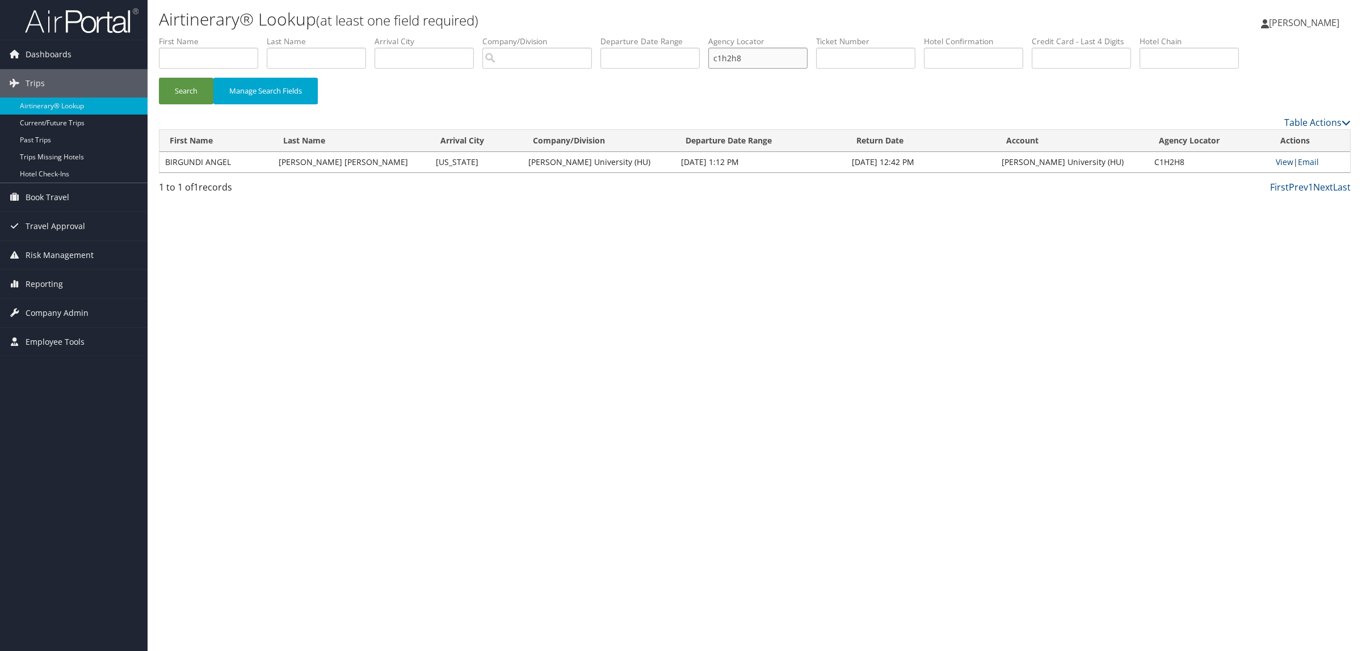
drag, startPoint x: 783, startPoint y: 61, endPoint x: 698, endPoint y: 61, distance: 85.7
click at [698, 36] on ul "First Name Last Name Departure City Arrival City Company/Division Airport/City …" at bounding box center [754, 36] width 1191 height 0
paste input "DKZSQJ"
click at [173, 82] on button "Search" at bounding box center [186, 91] width 54 height 27
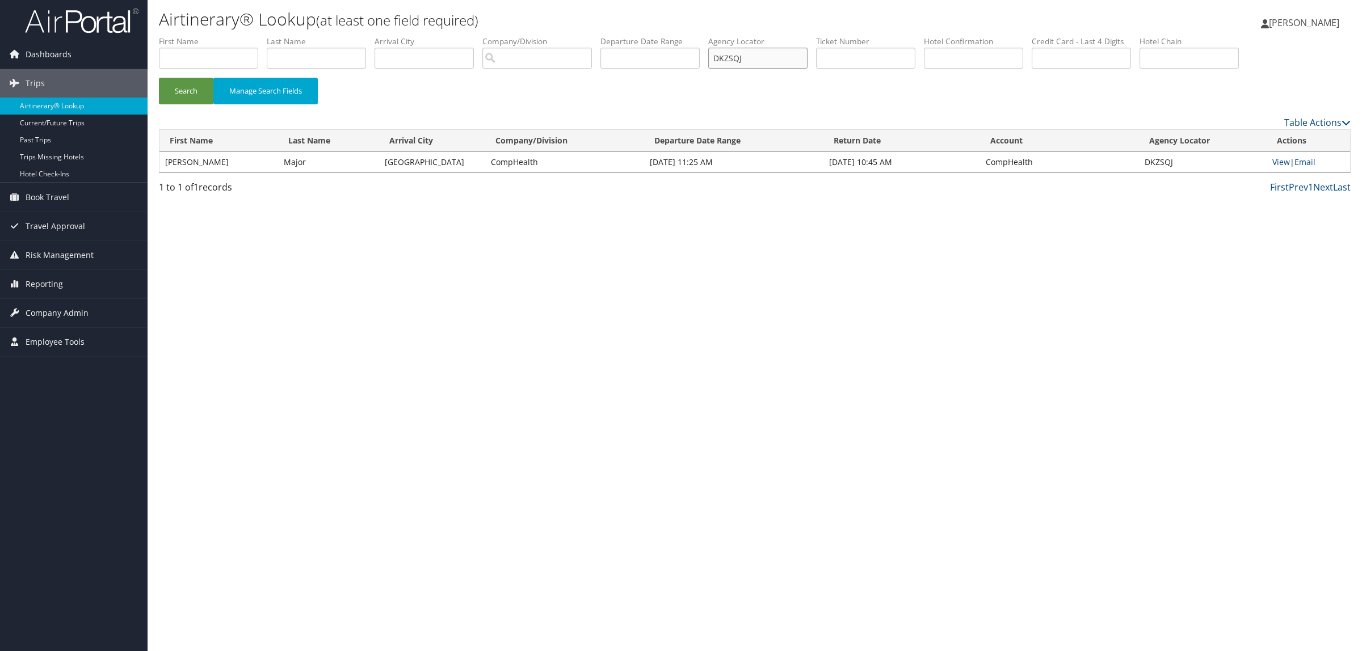
drag, startPoint x: 728, startPoint y: 54, endPoint x: 698, endPoint y: 54, distance: 29.5
click at [698, 36] on ul "First Name Last Name Departure City Arrival City Company/Division Airport/City …" at bounding box center [754, 36] width 1191 height 0
paste input "2GTXW"
click at [197, 94] on button "Search" at bounding box center [186, 91] width 54 height 27
drag, startPoint x: 772, startPoint y: 57, endPoint x: 681, endPoint y: 44, distance: 91.7
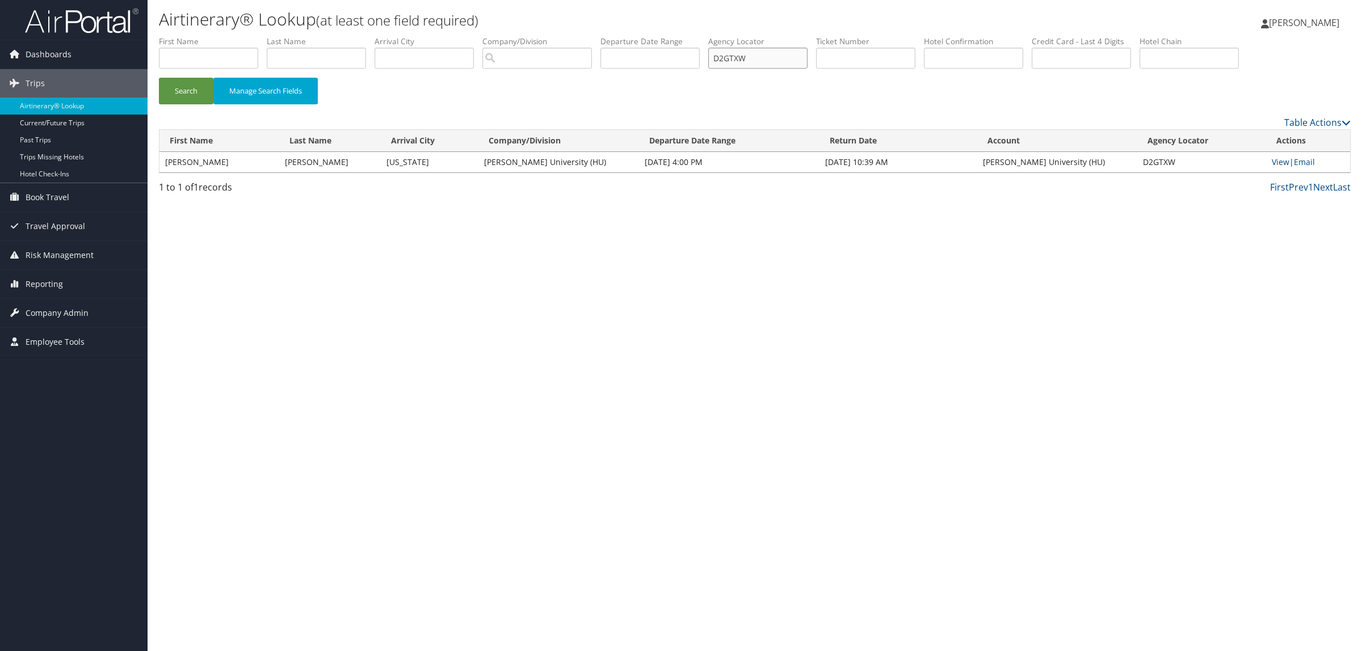
click at [681, 36] on ul "First Name Last Name Departure City Arrival City Company/Division Airport/City …" at bounding box center [754, 36] width 1191 height 0
paste input "1Y18S"
type input "D1Y18S"
click at [197, 89] on button "Search" at bounding box center [186, 91] width 54 height 27
click at [1278, 163] on link "View" at bounding box center [1287, 162] width 18 height 11
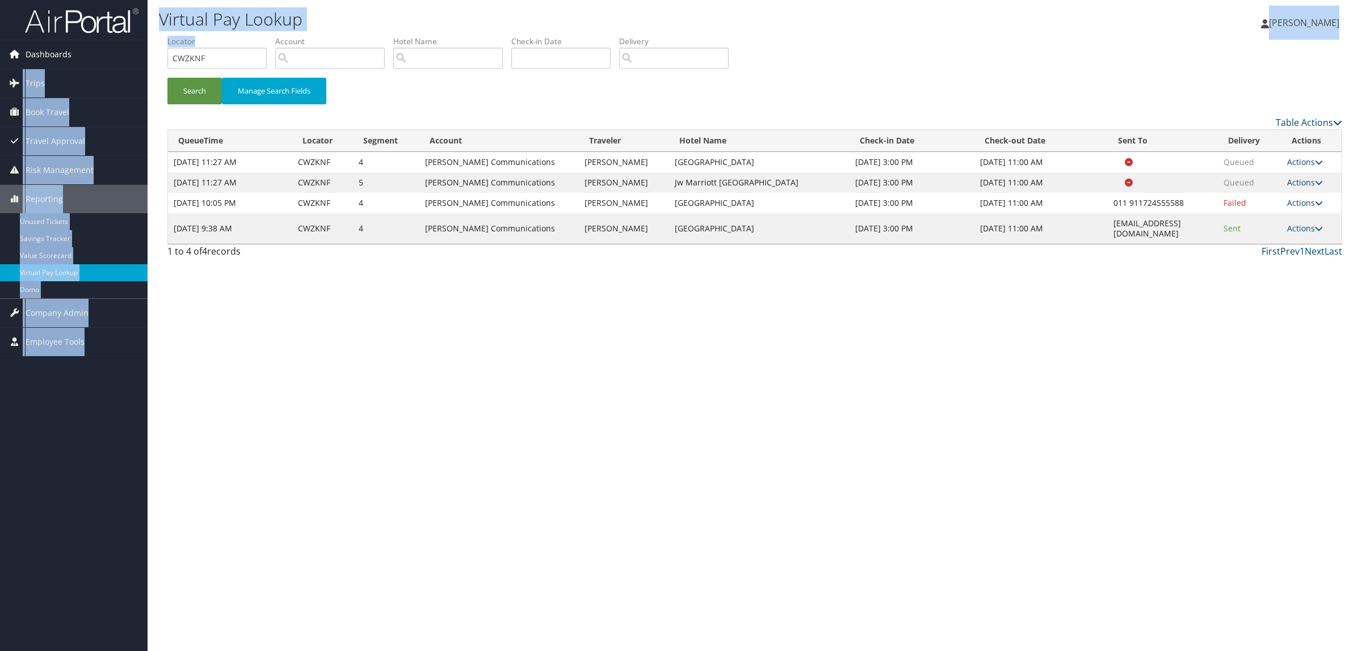
drag, startPoint x: 0, startPoint y: 0, endPoint x: 134, endPoint y: 46, distance: 141.6
click at [134, 46] on div "Dashboards AirPortal 360™ (Manager) AirPortal 360™ (Agent) My Travel Dashboard …" at bounding box center [681, 325] width 1362 height 651
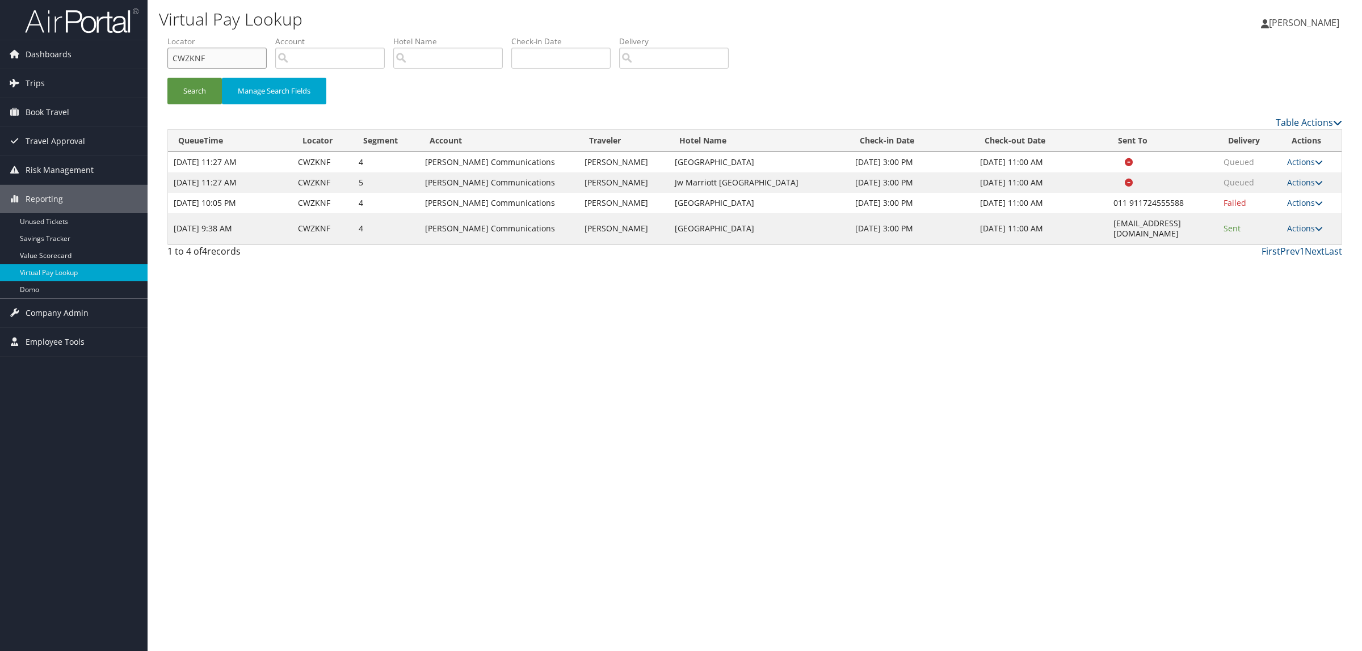
click at [223, 54] on input "CWZKNF" at bounding box center [216, 58] width 99 height 21
drag, startPoint x: 224, startPoint y: 57, endPoint x: 111, endPoint y: 60, distance: 113.5
click at [112, 60] on div "Dashboards AirPortal 360™ (Manager) AirPortal 360™ (Agent) My Travel Dashboard …" at bounding box center [681, 325] width 1362 height 651
paste input "VMR6L"
drag, startPoint x: 192, startPoint y: 86, endPoint x: 502, endPoint y: 9, distance: 319.6
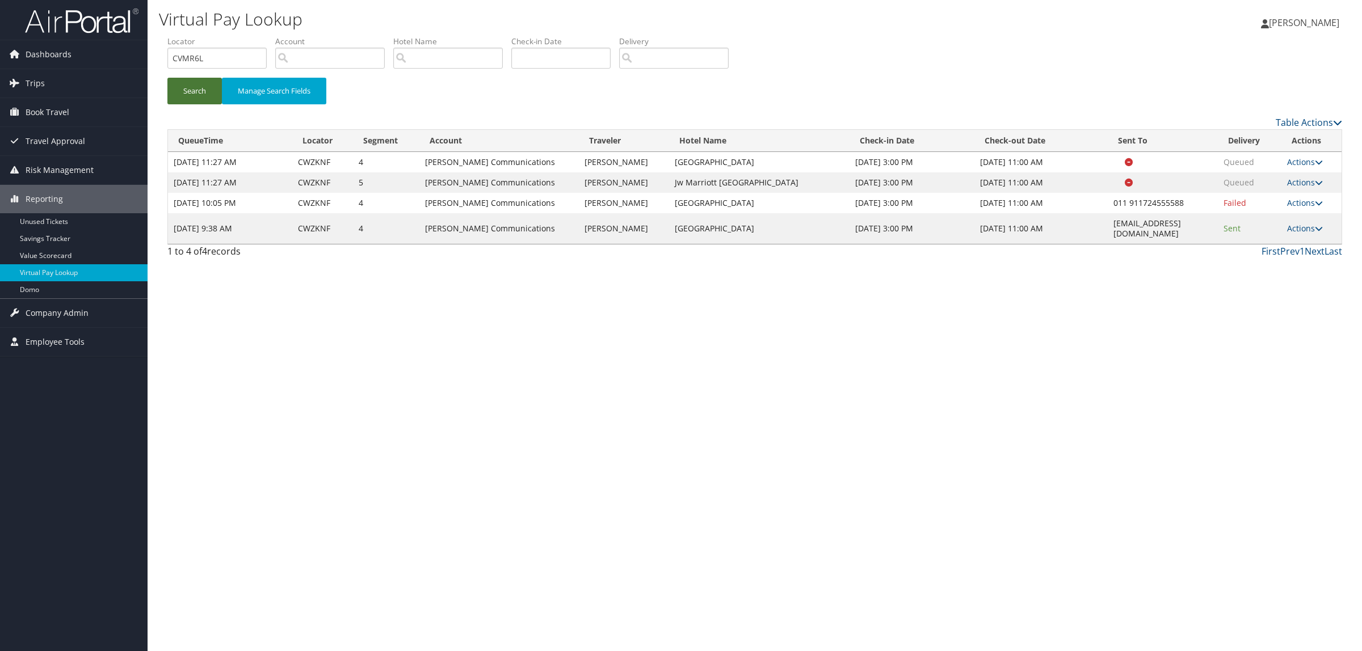
click at [193, 87] on button "Search" at bounding box center [194, 91] width 54 height 27
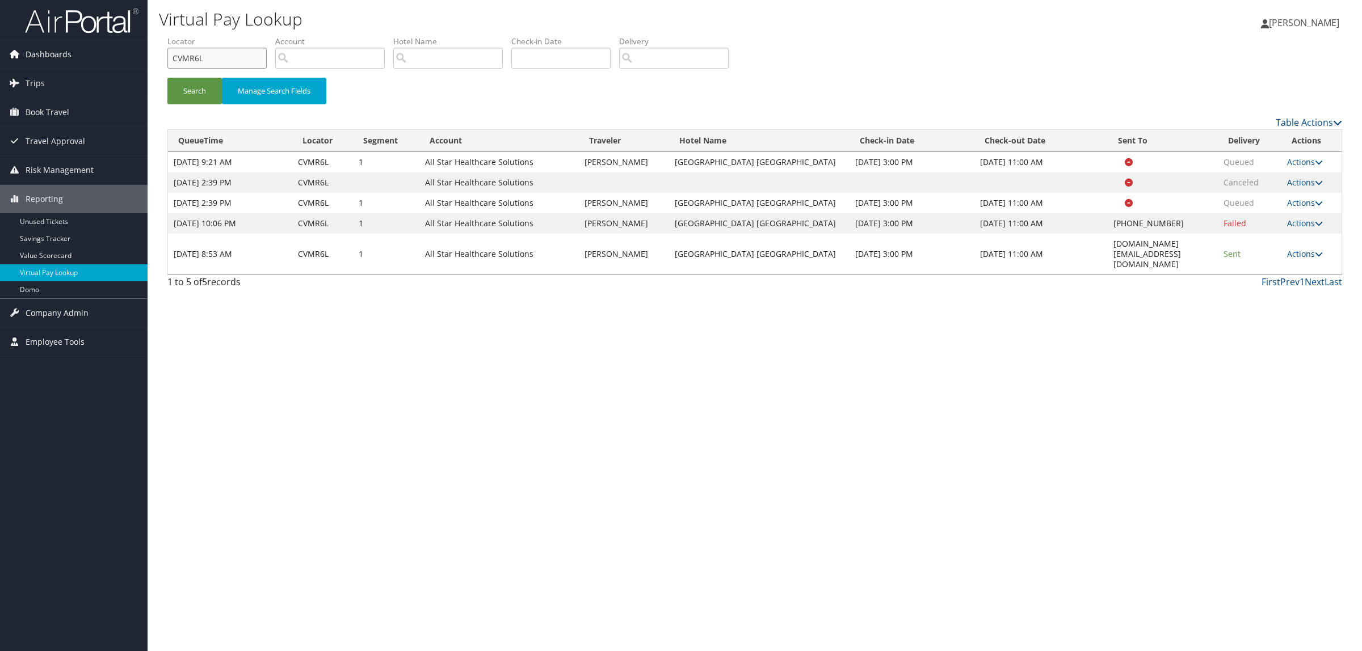
drag, startPoint x: 230, startPoint y: 61, endPoint x: 58, endPoint y: 66, distance: 171.4
click at [58, 66] on div "Dashboards AirPortal 360™ (Manager) AirPortal 360™ (Agent) My Travel Dashboard …" at bounding box center [681, 325] width 1362 height 651
paste input "D2BH0F"
type input "D2BH0F"
drag, startPoint x: 1093, startPoint y: 278, endPoint x: 1194, endPoint y: 280, distance: 101.0
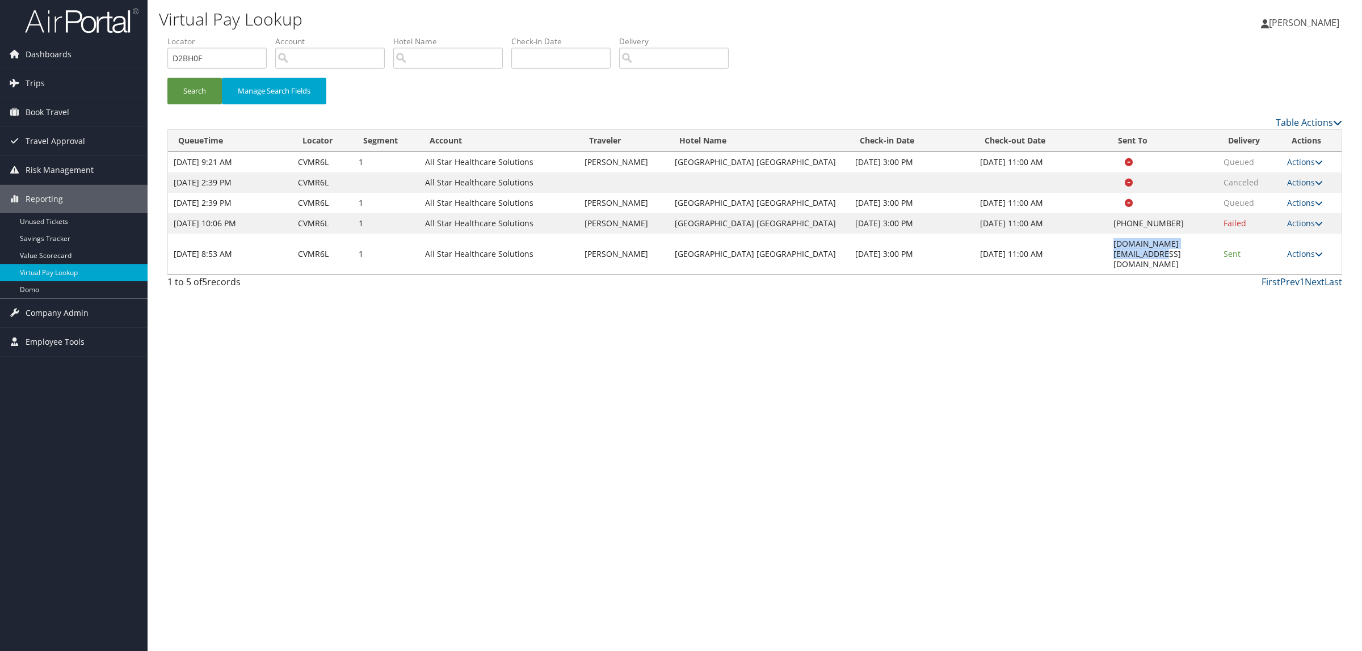
click at [1194, 275] on td "ffi.laffi.gm@marriott.com" at bounding box center [1162, 254] width 110 height 41
copy td "ffi.laffi.gm@marriott.com"
click at [197, 86] on button "Search" at bounding box center [194, 91] width 54 height 27
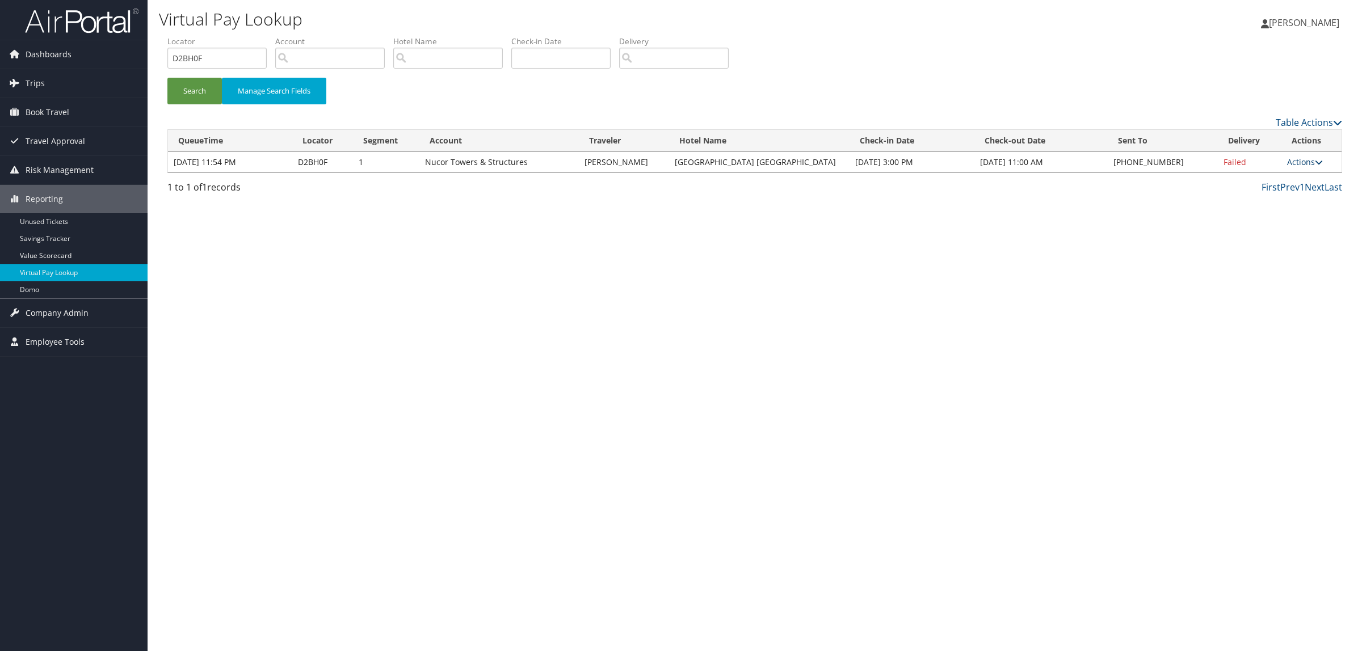
click at [1296, 165] on link "Actions" at bounding box center [1305, 162] width 36 height 11
click at [1291, 174] on link "Resend" at bounding box center [1269, 178] width 97 height 19
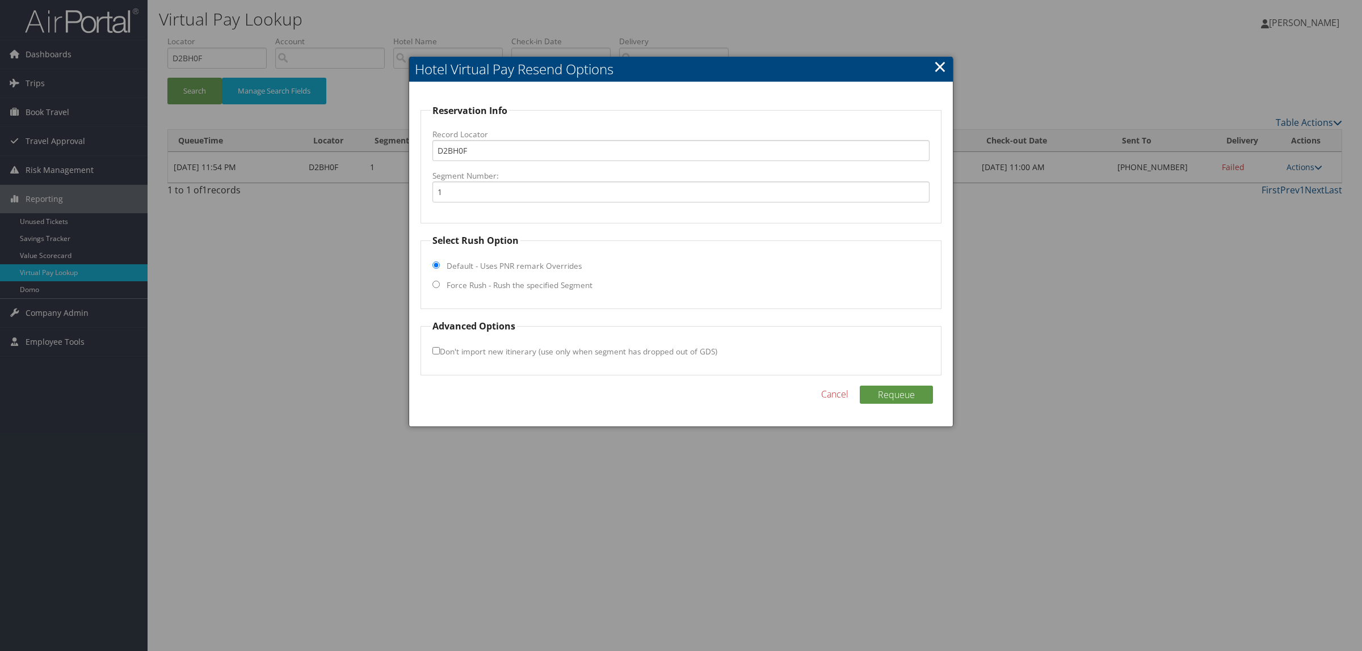
click at [488, 290] on label "Force Rush - Rush the specified Segment" at bounding box center [519, 285] width 146 height 11
click at [440, 288] on input "Force Rush - Rush the specified Segment" at bounding box center [435, 284] width 7 height 7
radio input "true"
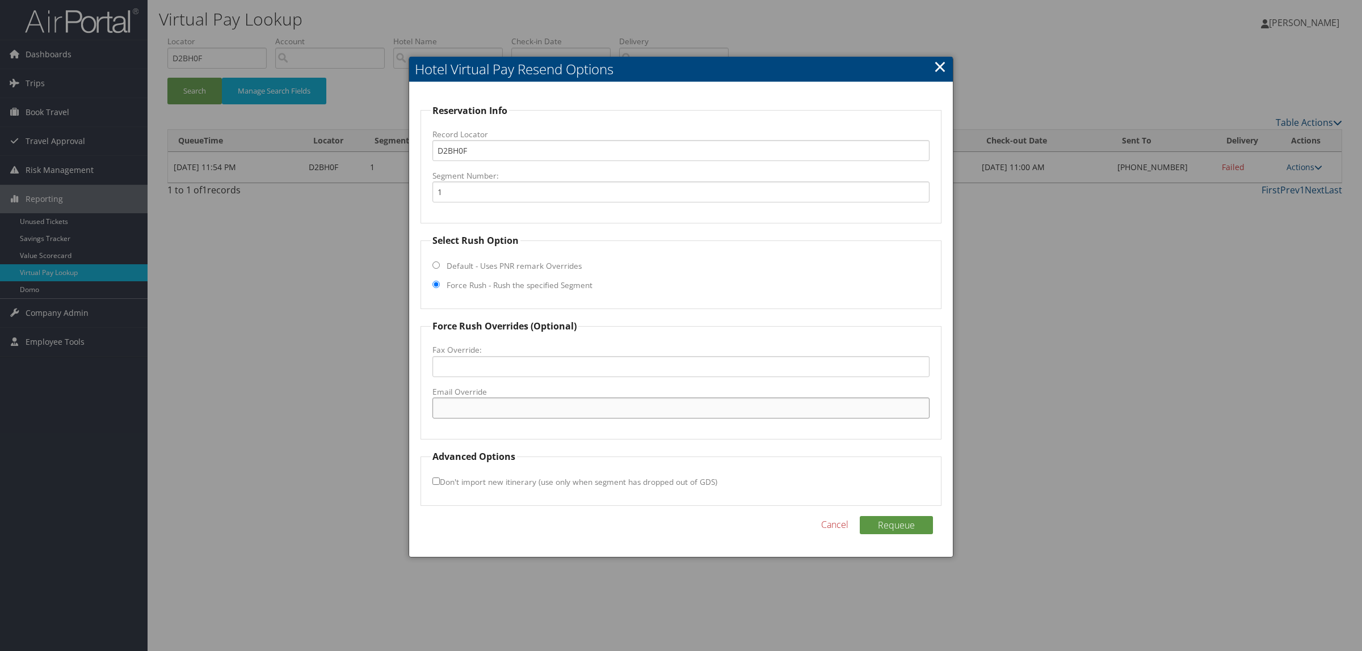
click at [502, 410] on input "Email Override" at bounding box center [680, 408] width 497 height 21
paste input "ffi.laffi.gm@marriott.com"
type input "ffi.laffi.gm@marriott.com"
click at [906, 523] on button "Requeue" at bounding box center [895, 525] width 73 height 18
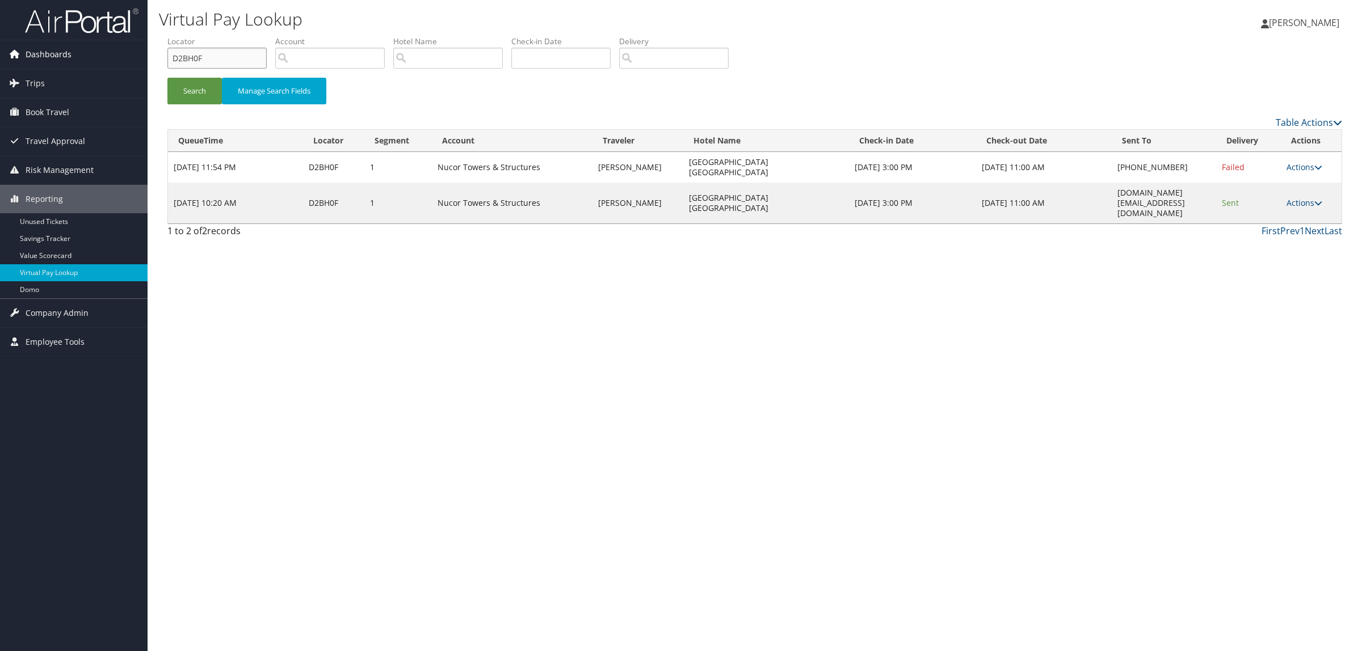
drag, startPoint x: 225, startPoint y: 64, endPoint x: 31, endPoint y: 64, distance: 194.0
click at [32, 64] on div "Dashboards AirPortal 360™ (Manager) AirPortal 360™ (Agent) My Travel Dashboard …" at bounding box center [681, 325] width 1362 height 651
paste input "9G9H"
type input "D29G9H"
drag, startPoint x: 1096, startPoint y: 180, endPoint x: 1190, endPoint y: 179, distance: 94.2
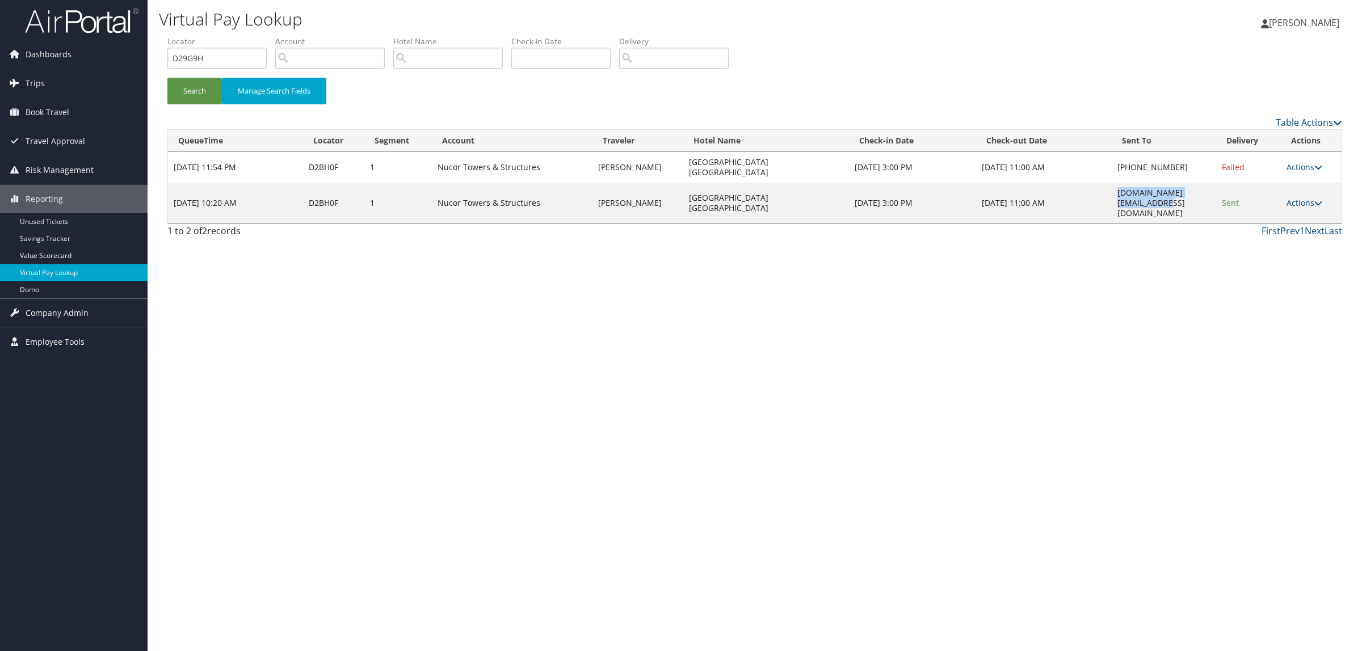
click at [1190, 183] on td "ffi.laffi.gm@marriott.com" at bounding box center [1163, 203] width 104 height 41
copy td "ffi.laffi.gm@marriott.com"
click at [218, 86] on button "Search" at bounding box center [194, 91] width 54 height 27
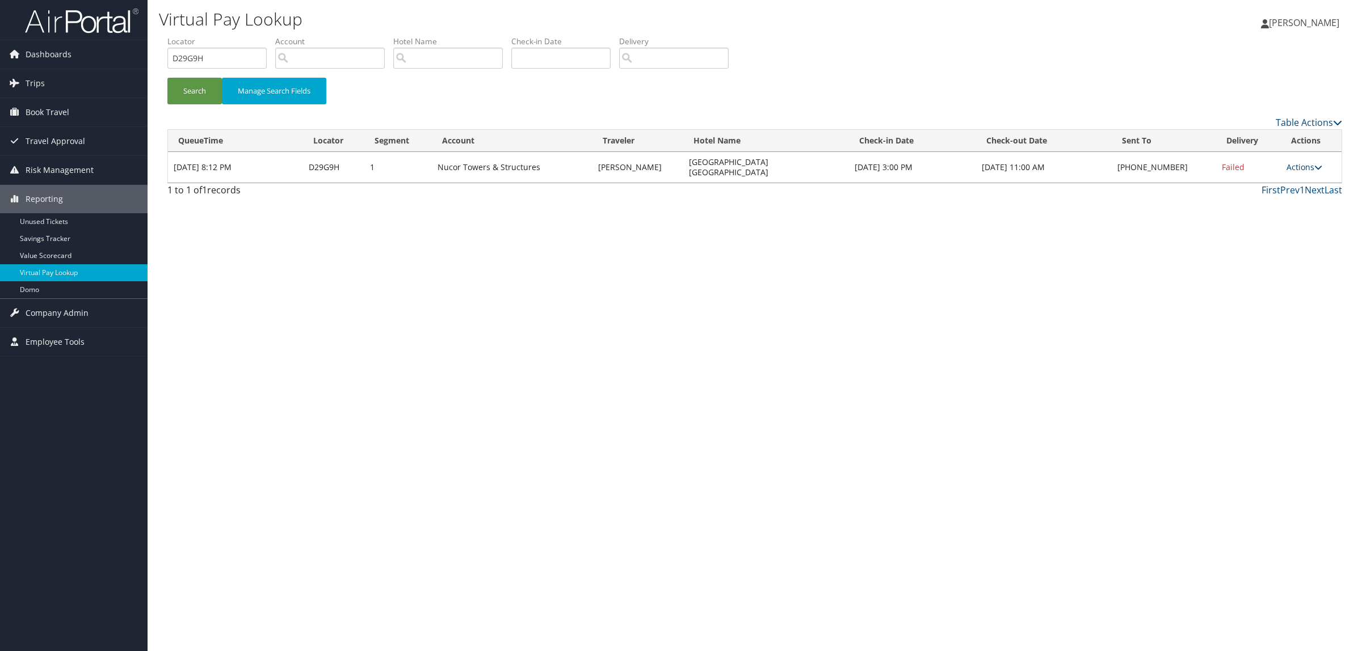
click at [1303, 163] on link "Actions" at bounding box center [1304, 167] width 36 height 11
click at [1291, 177] on link "Resend" at bounding box center [1269, 178] width 97 height 19
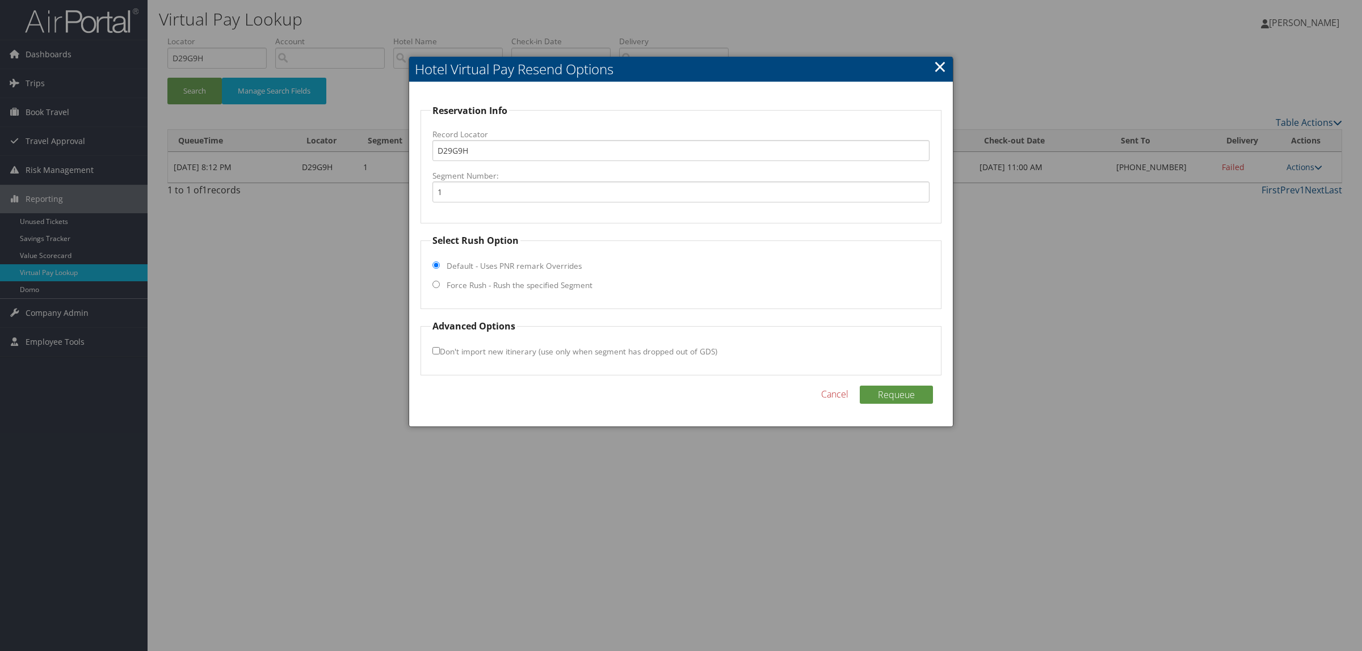
click at [460, 280] on label "Force Rush - Rush the specified Segment" at bounding box center [519, 285] width 146 height 11
click at [440, 281] on input "Force Rush - Rush the specified Segment" at bounding box center [435, 284] width 7 height 7
radio input "true"
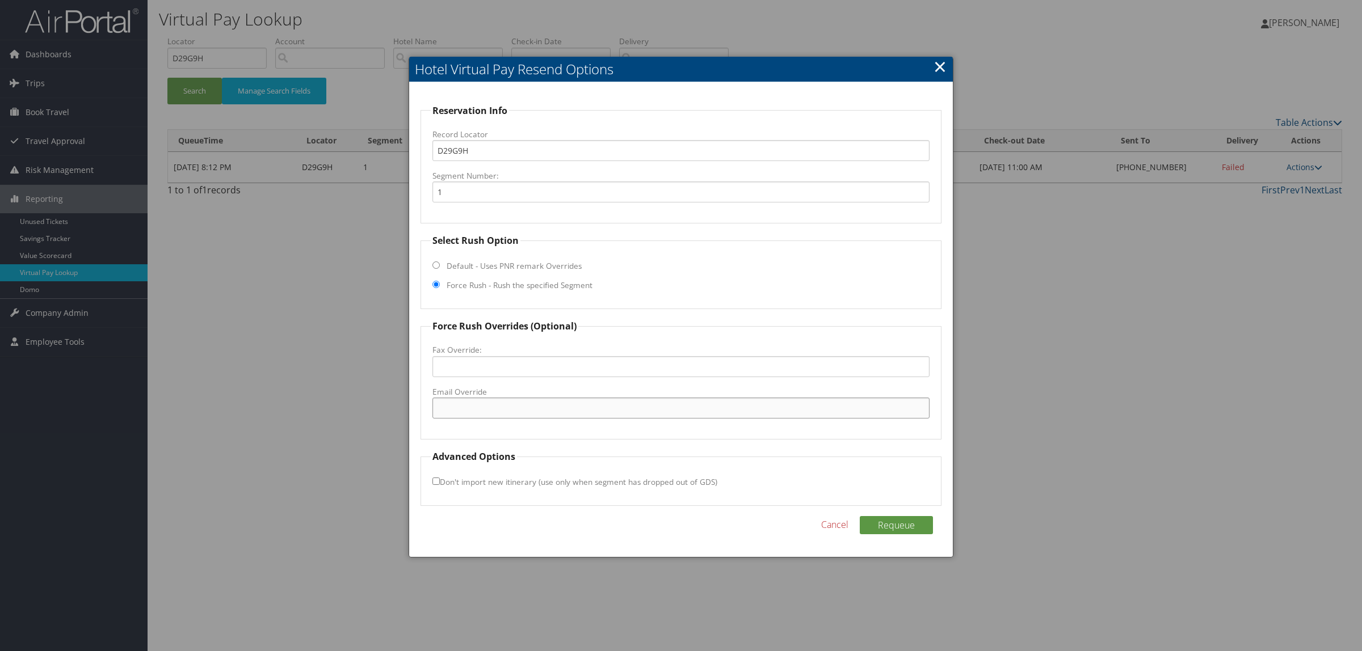
drag, startPoint x: 481, startPoint y: 410, endPoint x: 491, endPoint y: 411, distance: 10.9
click at [481, 410] on input "Email Override" at bounding box center [680, 408] width 497 height 21
paste input "ffi.laffi.gm@marriott.com"
type input "ffi.laffi.gm@marriott.com"
click at [891, 532] on button "Requeue" at bounding box center [895, 525] width 73 height 18
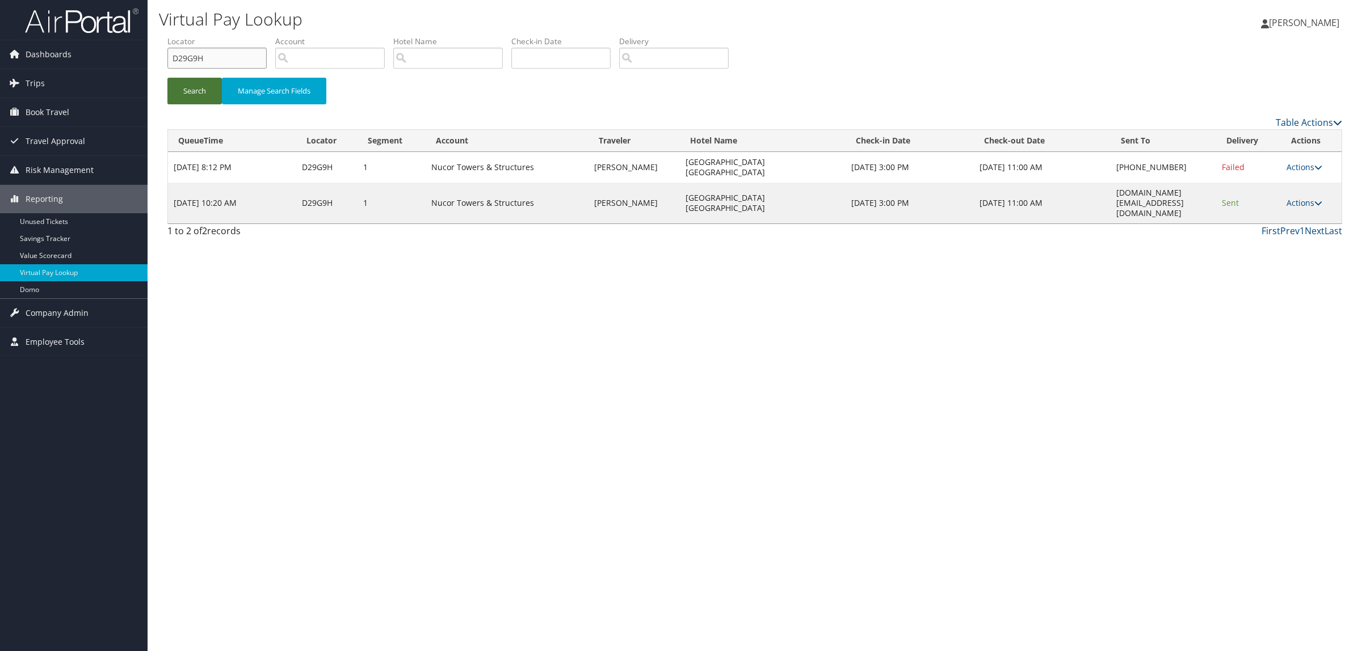
drag, startPoint x: 216, startPoint y: 55, endPoint x: 177, endPoint y: 78, distance: 45.2
click at [148, 52] on div "Virtual Pay Lookup Hope Ewing Hope Ewing My Settings Travel Agency Contacts Log…" at bounding box center [755, 325] width 1214 height 651
paste input "CPM274"
click at [191, 91] on button "Search" at bounding box center [194, 91] width 54 height 27
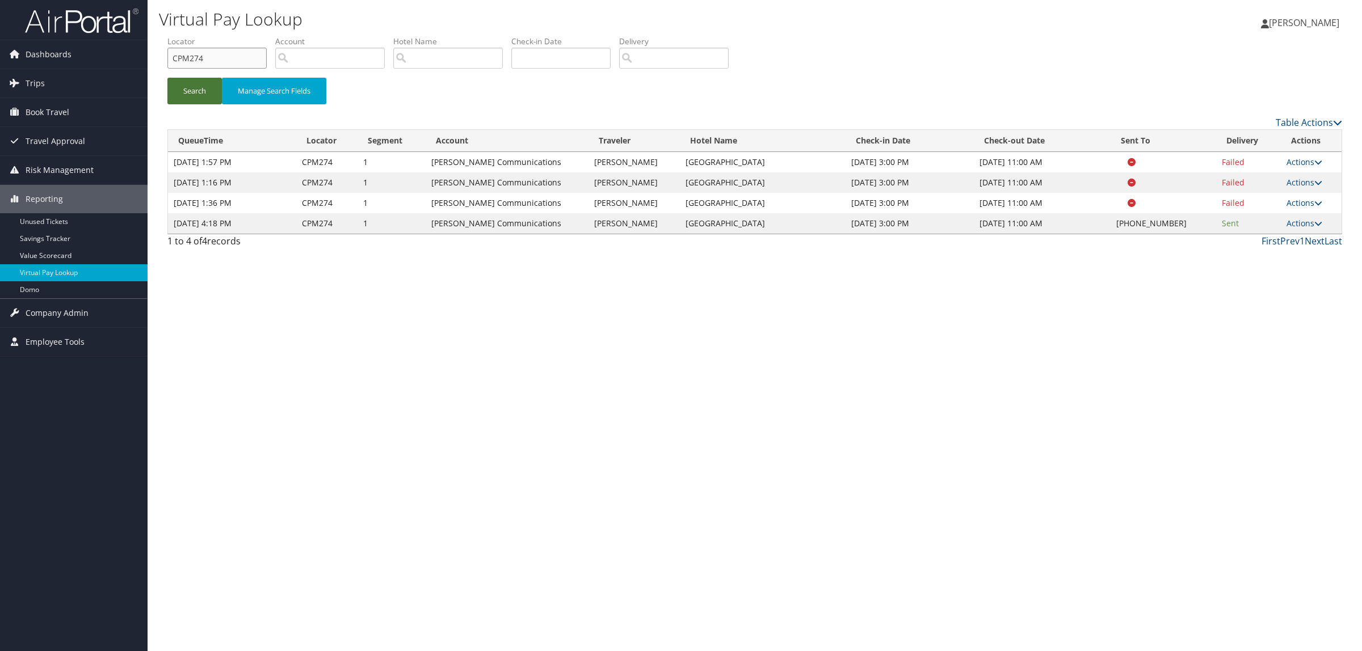
drag, startPoint x: 240, startPoint y: 54, endPoint x: 199, endPoint y: 79, distance: 48.4
click at [75, 57] on div "Dashboards AirPortal 360™ (Manager) AirPortal 360™ (Agent) My Travel Dashboard …" at bounding box center [681, 325] width 1362 height 651
paste input "RNP8V"
click at [201, 79] on button "Search" at bounding box center [194, 91] width 54 height 27
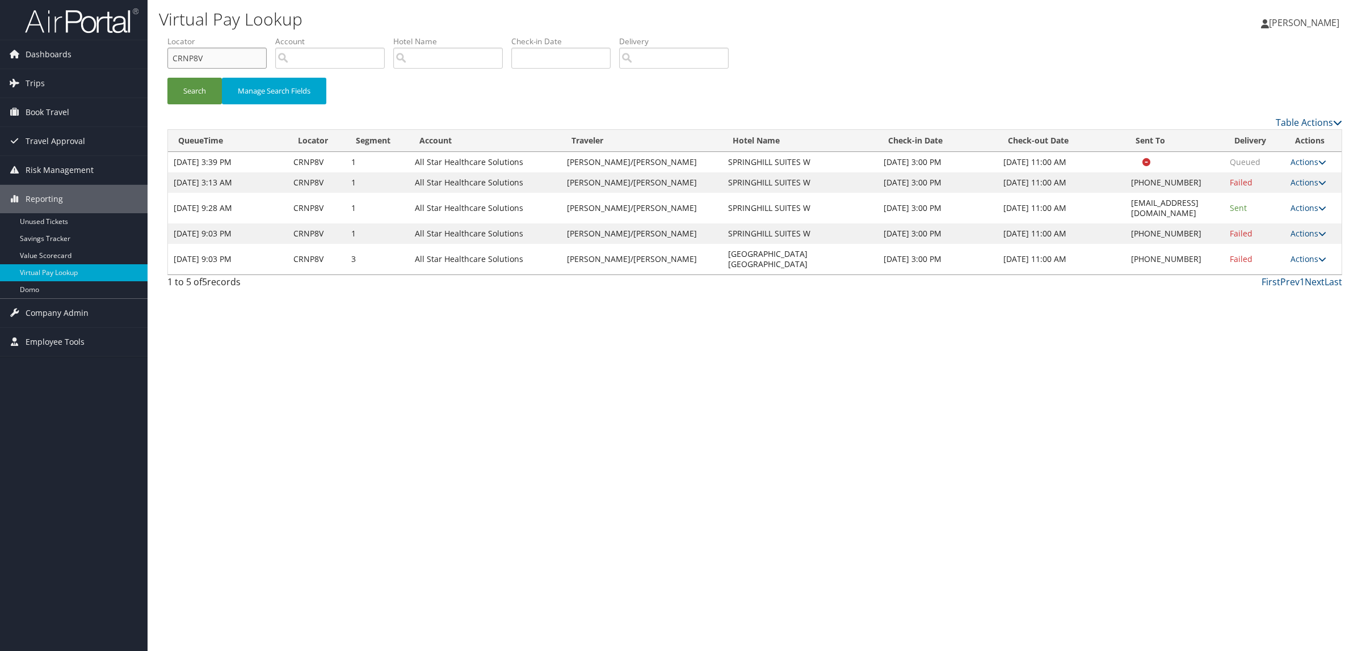
drag, startPoint x: 211, startPoint y: 56, endPoint x: 151, endPoint y: 56, distance: 59.6
click at [151, 56] on div "Virtual Pay Lookup Hope Ewing Hope Ewing My Settings Travel Agency Contacts Log…" at bounding box center [755, 325] width 1214 height 651
paste input "S0FV2"
click at [179, 89] on button "Search" at bounding box center [194, 91] width 54 height 27
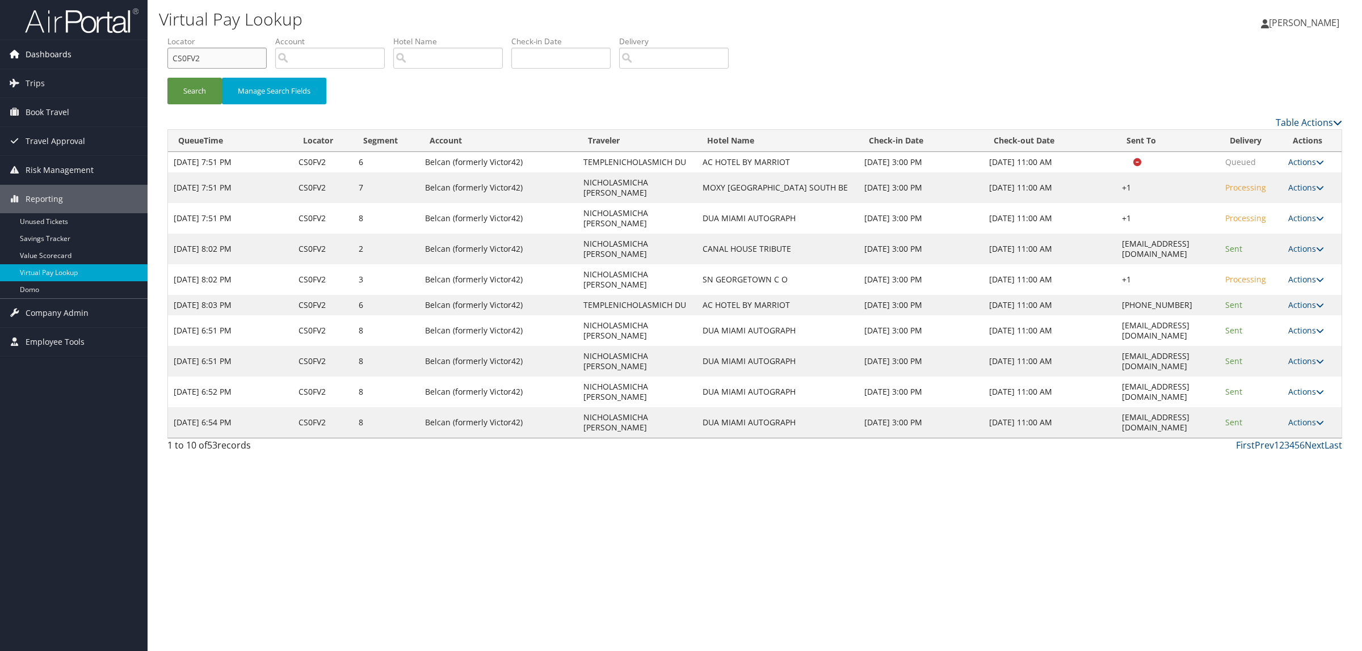
drag, startPoint x: 213, startPoint y: 60, endPoint x: 101, endPoint y: 56, distance: 111.9
click at [104, 53] on div "Dashboards AirPortal 360™ (Manager) AirPortal 360™ (Agent) My Travel Dashboard …" at bounding box center [681, 325] width 1362 height 651
paste input "TC6H8"
type input "CTC6H8"
click at [190, 81] on button "Search" at bounding box center [194, 91] width 54 height 27
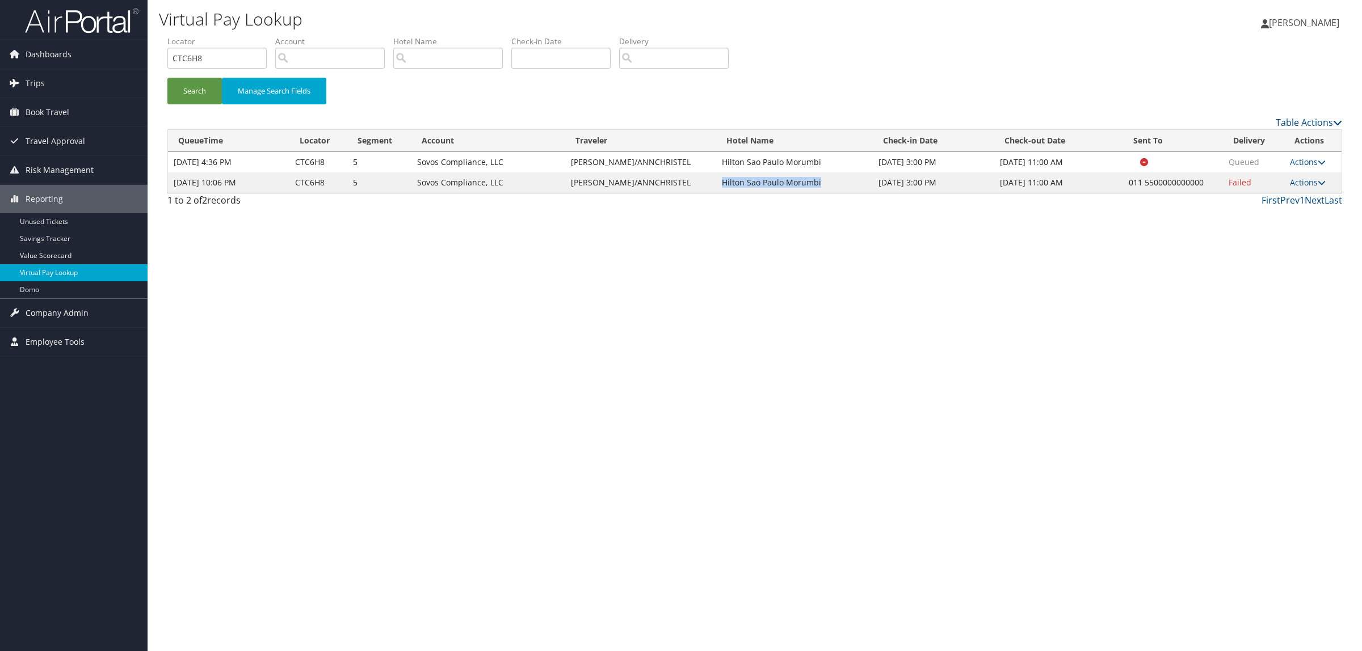
drag, startPoint x: 701, startPoint y: 183, endPoint x: 801, endPoint y: 183, distance: 99.9
click at [801, 183] on td "Hilton Sao Paulo Morumbi" at bounding box center [794, 182] width 157 height 20
copy td "Hilton Sao Paulo Morumbi"
click at [1302, 183] on link "Actions" at bounding box center [1308, 182] width 36 height 11
click at [1290, 197] on link "Resend" at bounding box center [1271, 198] width 97 height 19
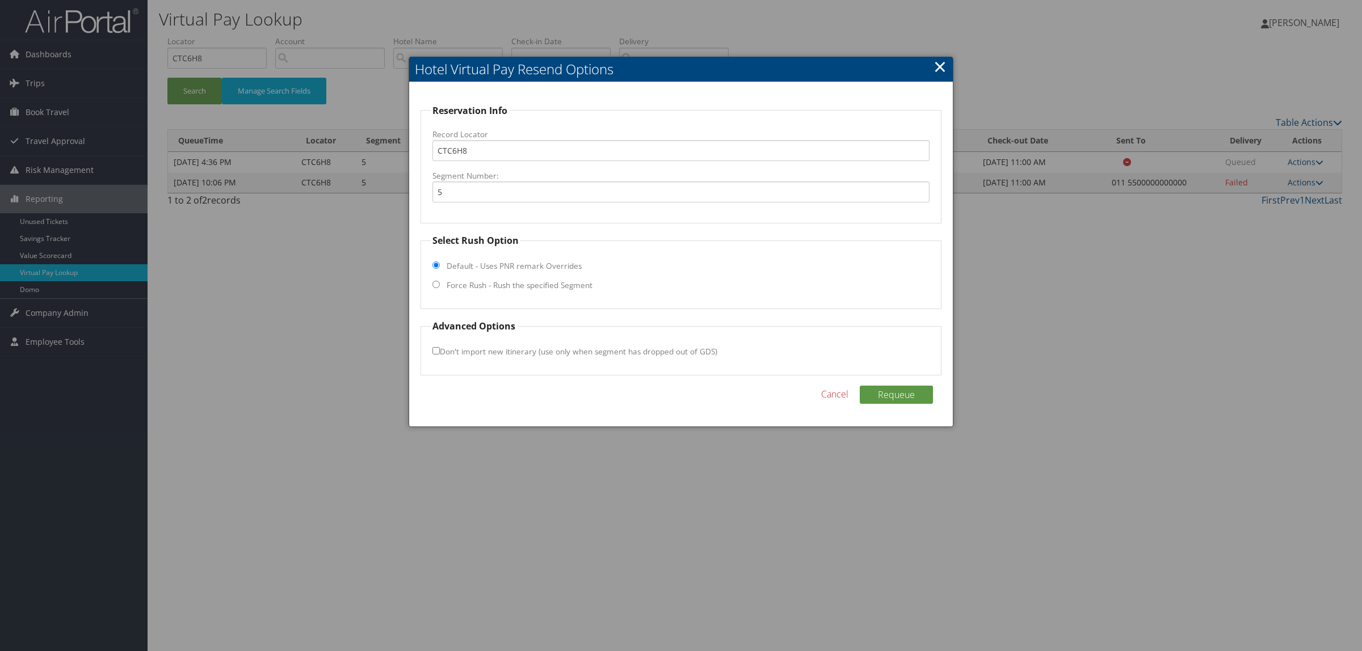
click at [516, 281] on label "Force Rush - Rush the specified Segment" at bounding box center [519, 285] width 146 height 11
click at [440, 281] on input "Force Rush - Rush the specified Segment" at bounding box center [435, 284] width 7 height 7
radio input "true"
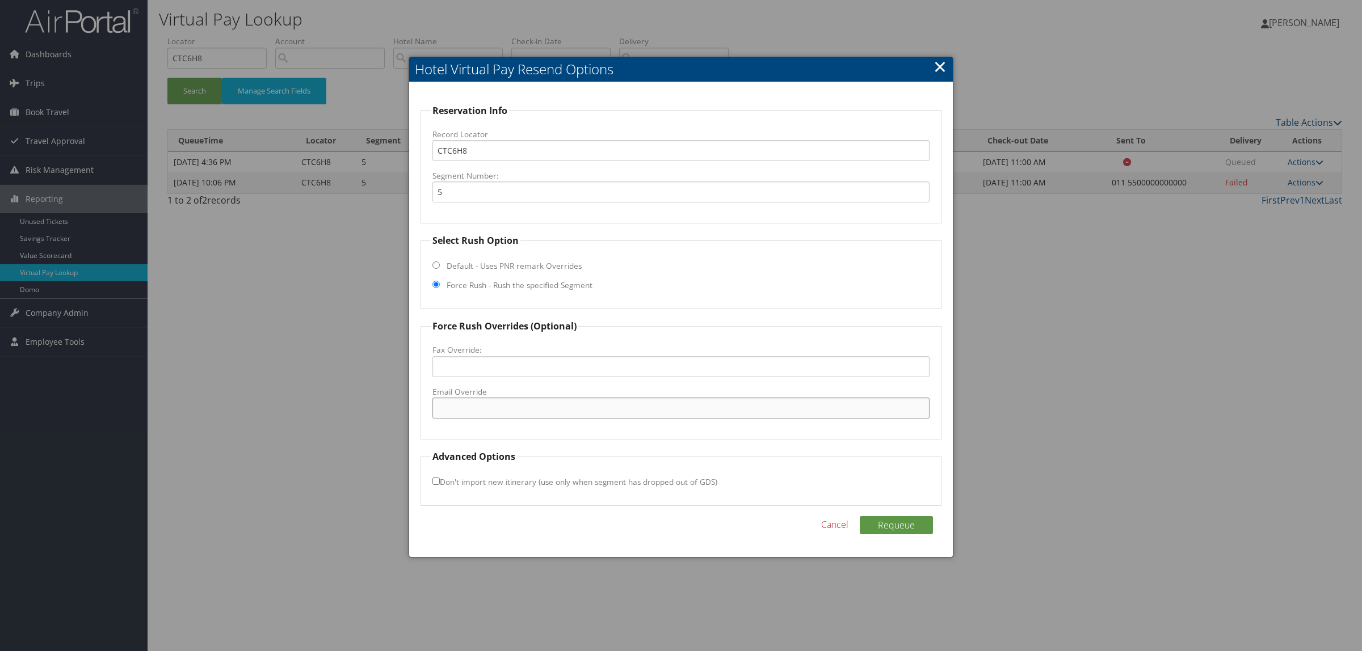
paste input ""reservations.morumbi@hilton.com" <reservations.morumbi@hilton.com>"
drag, startPoint x: 572, startPoint y: 406, endPoint x: 732, endPoint y: 403, distance: 160.6
click at [732, 403] on input ""reservations.morumbi@hilton.com" <reservations.morumbi@hilton.com>" at bounding box center [680, 408] width 497 height 21
drag, startPoint x: 440, startPoint y: 404, endPoint x: 425, endPoint y: 405, distance: 14.8
click at [425, 405] on fieldset "Force Rush Overrides (Optional) Fax Override: Email Override "reservations.moru…" at bounding box center [680, 379] width 521 height 120
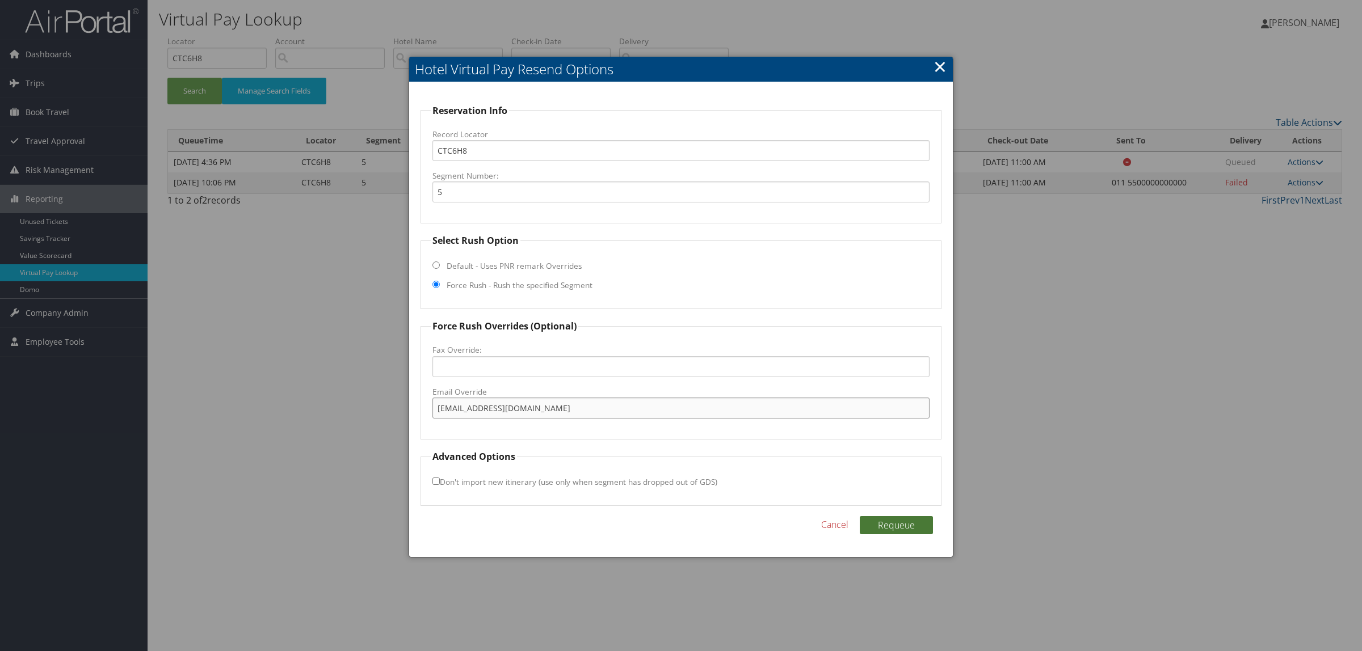
type input "reservations.morumbi@hilton.com"
click at [888, 523] on button "Requeue" at bounding box center [895, 525] width 73 height 18
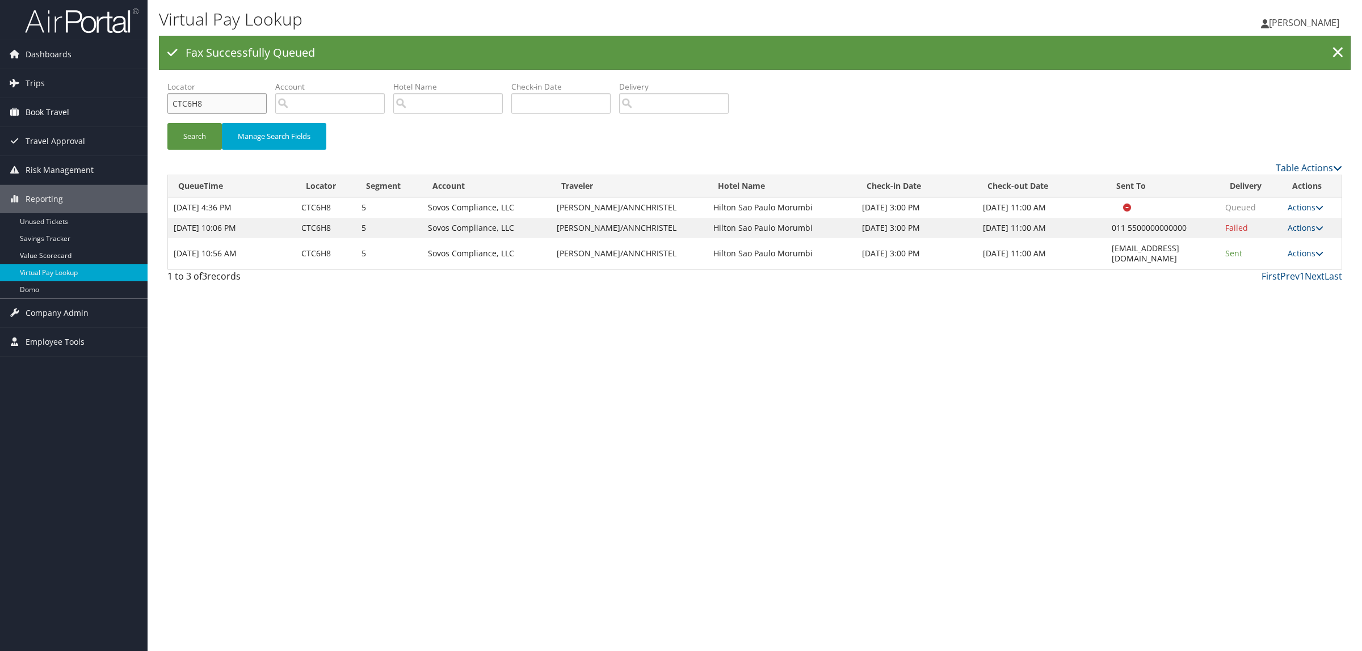
drag, startPoint x: 223, startPoint y: 108, endPoint x: 134, endPoint y: 108, distance: 89.1
click at [134, 108] on div "Dashboards AirPortal 360™ (Manager) AirPortal 360™ (Agent) My Travel Dashboard …" at bounding box center [681, 325] width 1362 height 651
paste input "MZYZ"
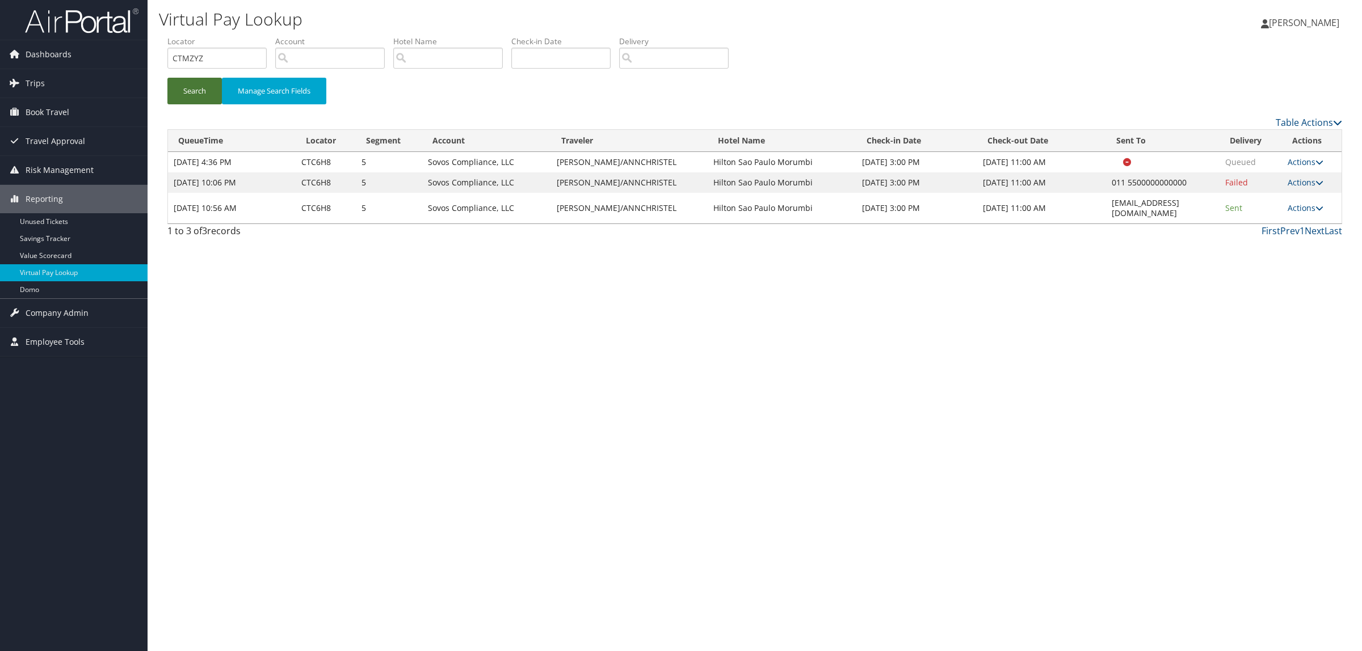
click at [199, 127] on div "QueueTime Locator CTMZYZ Segment Account Traveler Hotel Name Check-in Date Chec…" at bounding box center [754, 139] width 1191 height 207
click at [197, 95] on button "Search" at bounding box center [194, 91] width 54 height 27
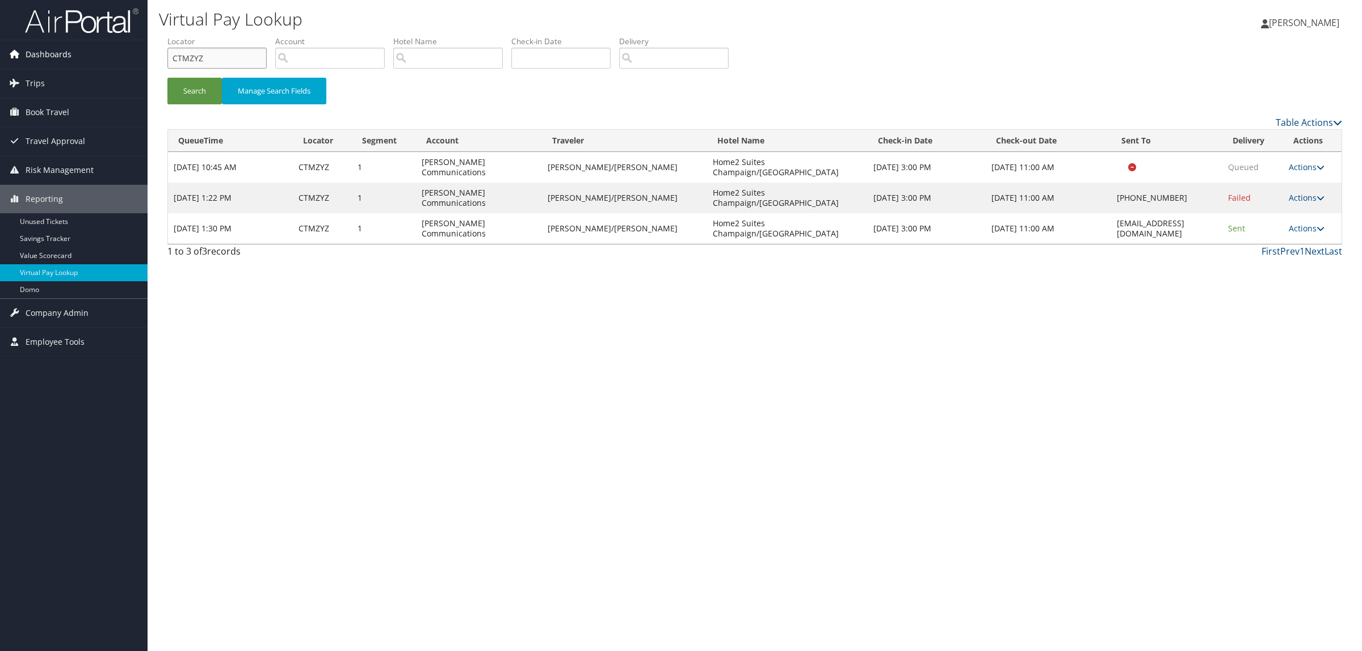
drag, startPoint x: 221, startPoint y: 60, endPoint x: 135, endPoint y: 58, distance: 86.3
click at [132, 58] on div "Dashboards AirPortal 360™ (Manager) AirPortal 360™ (Agent) My Travel Dashboard …" at bounding box center [681, 325] width 1362 height 651
paste input "N957"
click at [183, 103] on button "Search" at bounding box center [194, 91] width 54 height 27
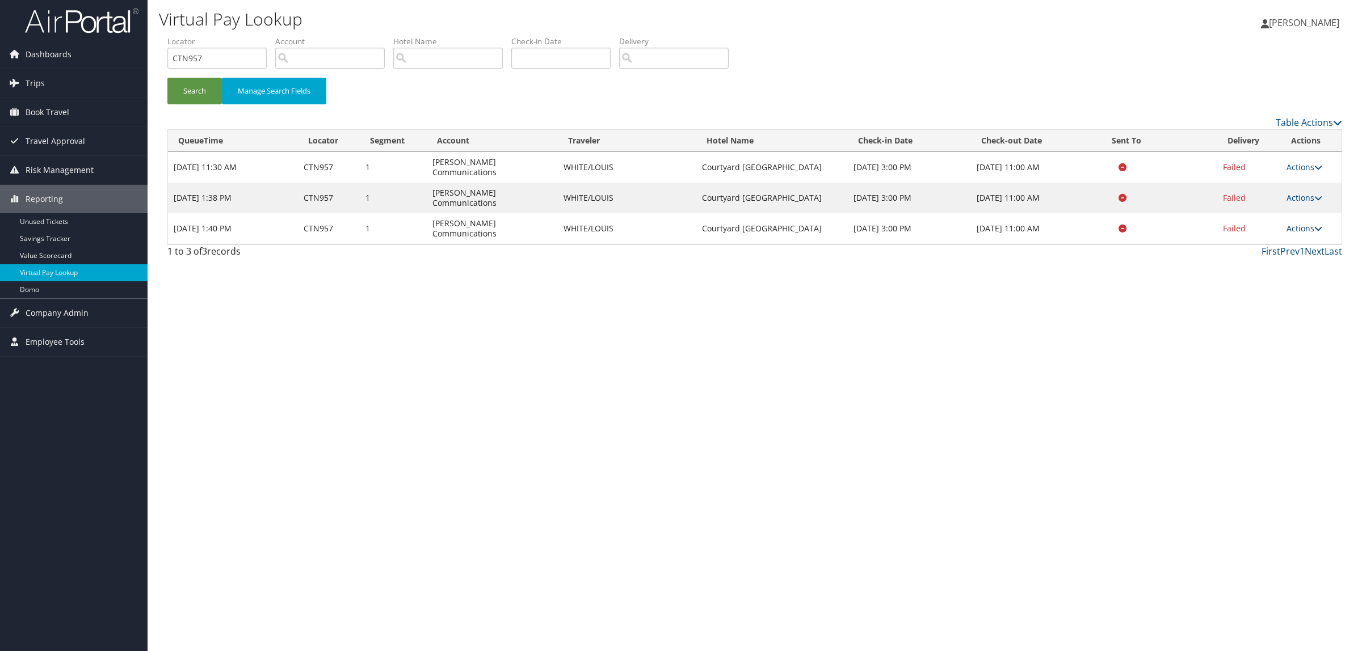
click at [1293, 223] on link "Actions" at bounding box center [1304, 228] width 36 height 11
click at [1203, 397] on div "Virtual Pay Lookup Hope Ewing Hope Ewing My Settings Travel Agency Contacts Log…" at bounding box center [755, 325] width 1214 height 651
drag, startPoint x: 122, startPoint y: 55, endPoint x: 208, endPoint y: 81, distance: 89.9
click at [120, 55] on div "Dashboards AirPortal 360™ (Manager) AirPortal 360™ (Agent) My Travel Dashboard …" at bounding box center [681, 325] width 1362 height 651
paste input "V0V1P"
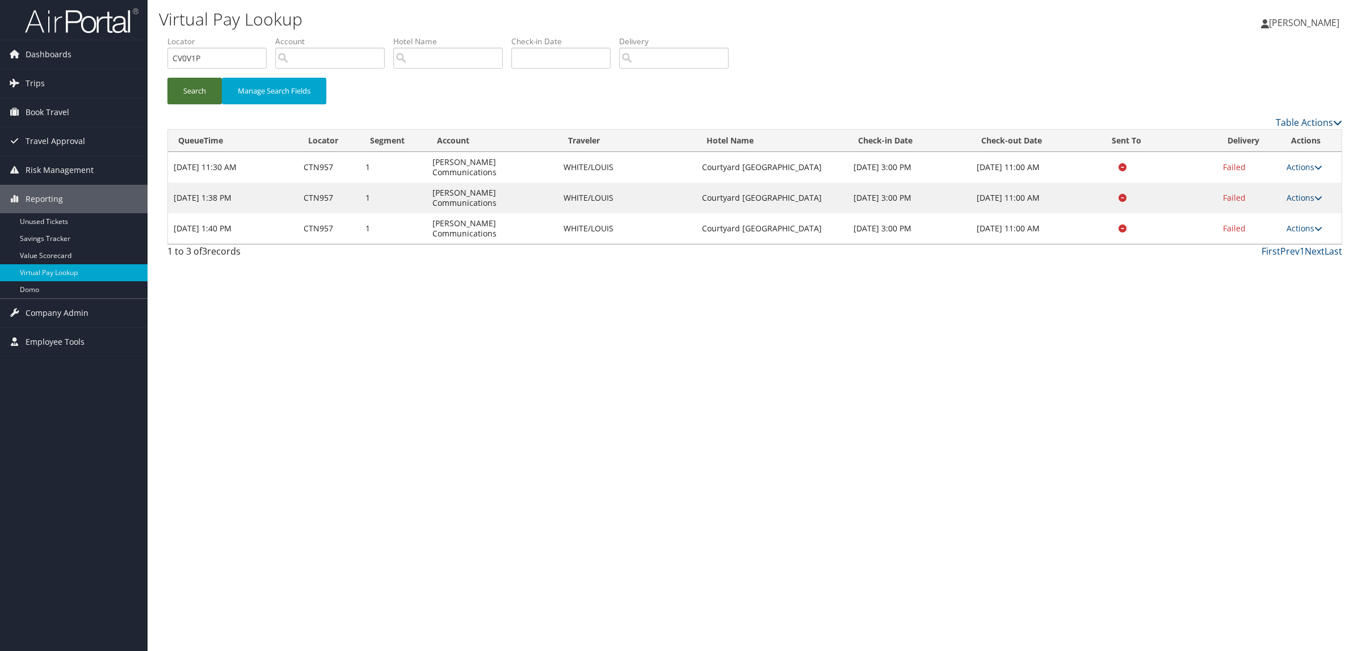
click at [204, 83] on button "Search" at bounding box center [194, 91] width 54 height 27
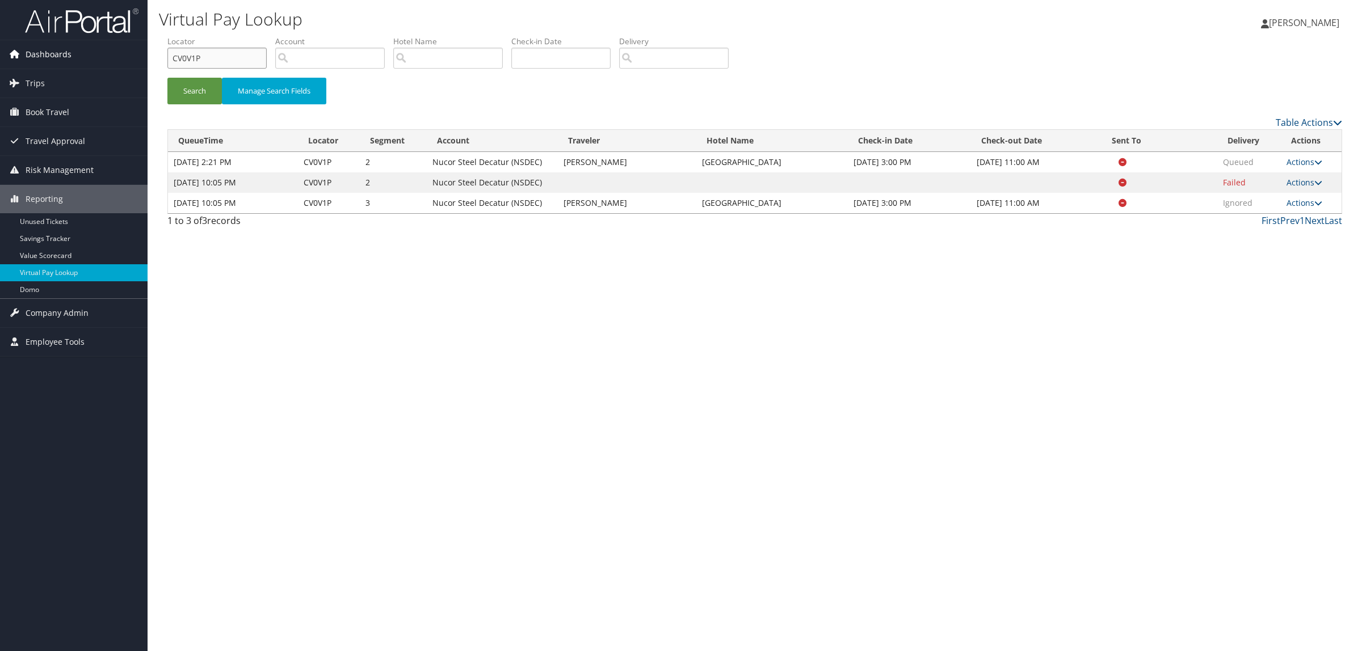
drag, startPoint x: 216, startPoint y: 55, endPoint x: 125, endPoint y: 54, distance: 91.3
click at [125, 54] on div "Dashboards AirPortal 360™ (Manager) AirPortal 360™ (Agent) My Travel Dashboard …" at bounding box center [681, 325] width 1362 height 651
paste input "W6MNZ"
click at [199, 79] on button "Search" at bounding box center [194, 91] width 54 height 27
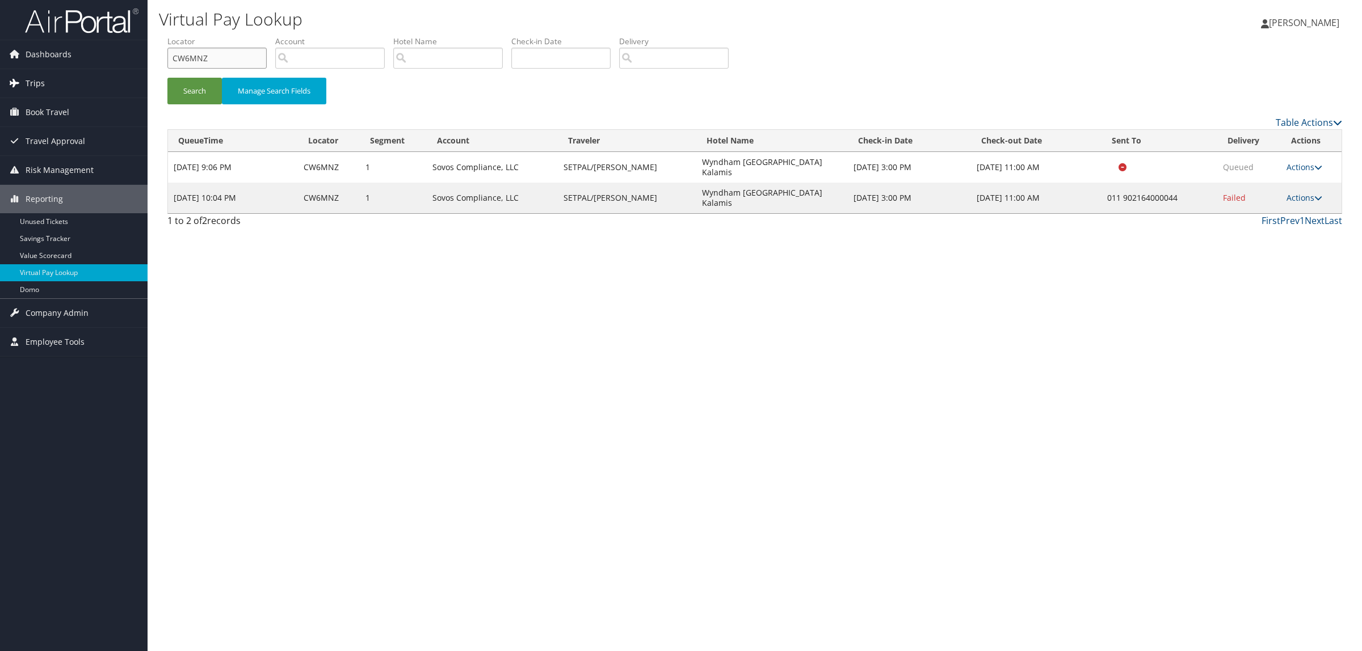
drag, startPoint x: 220, startPoint y: 49, endPoint x: 111, endPoint y: 69, distance: 110.7
click at [89, 49] on div "Dashboards AirPortal 360™ (Manager) AirPortal 360™ (Agent) My Travel Dashboard …" at bounding box center [681, 325] width 1362 height 651
paste input "NJ3V"
click at [185, 92] on button "Search" at bounding box center [194, 91] width 54 height 27
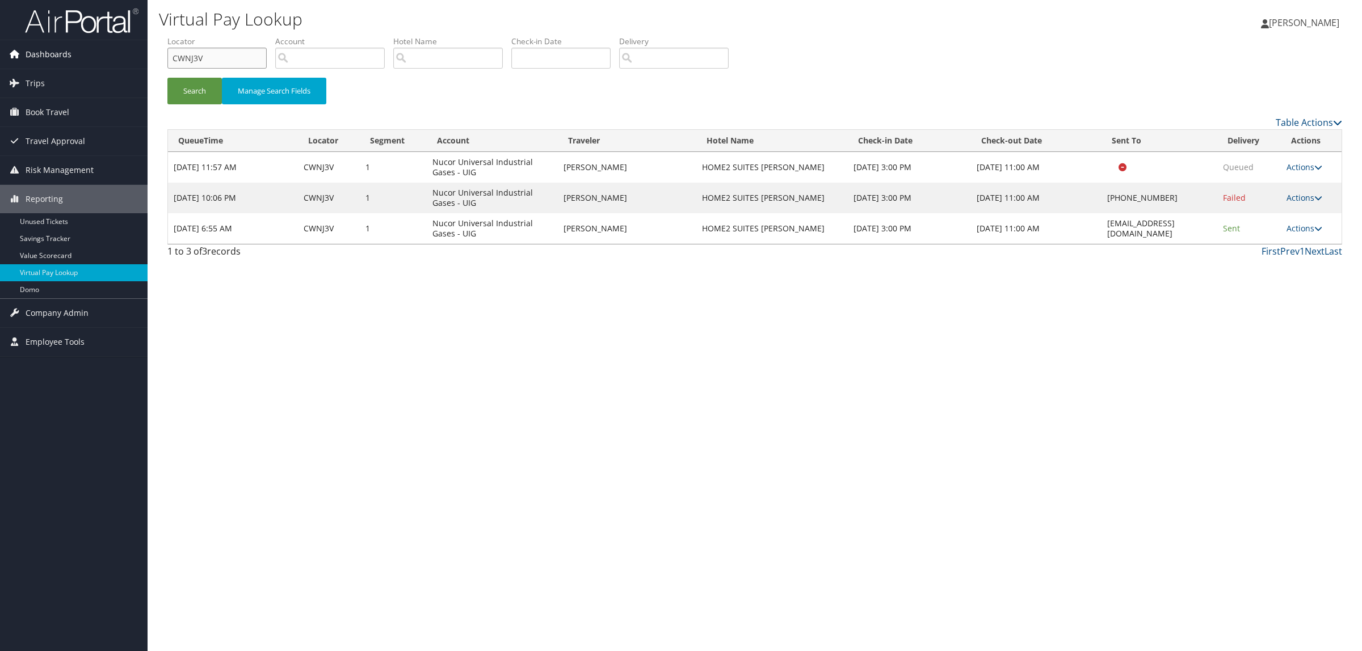
drag, startPoint x: 228, startPoint y: 57, endPoint x: 71, endPoint y: 57, distance: 156.6
click at [71, 57] on div "Dashboards AirPortal 360™ (Manager) AirPortal 360™ (Agent) My Travel Dashboard …" at bounding box center [681, 325] width 1362 height 651
paste input "ZKNF"
click at [201, 85] on button "Search" at bounding box center [194, 91] width 54 height 27
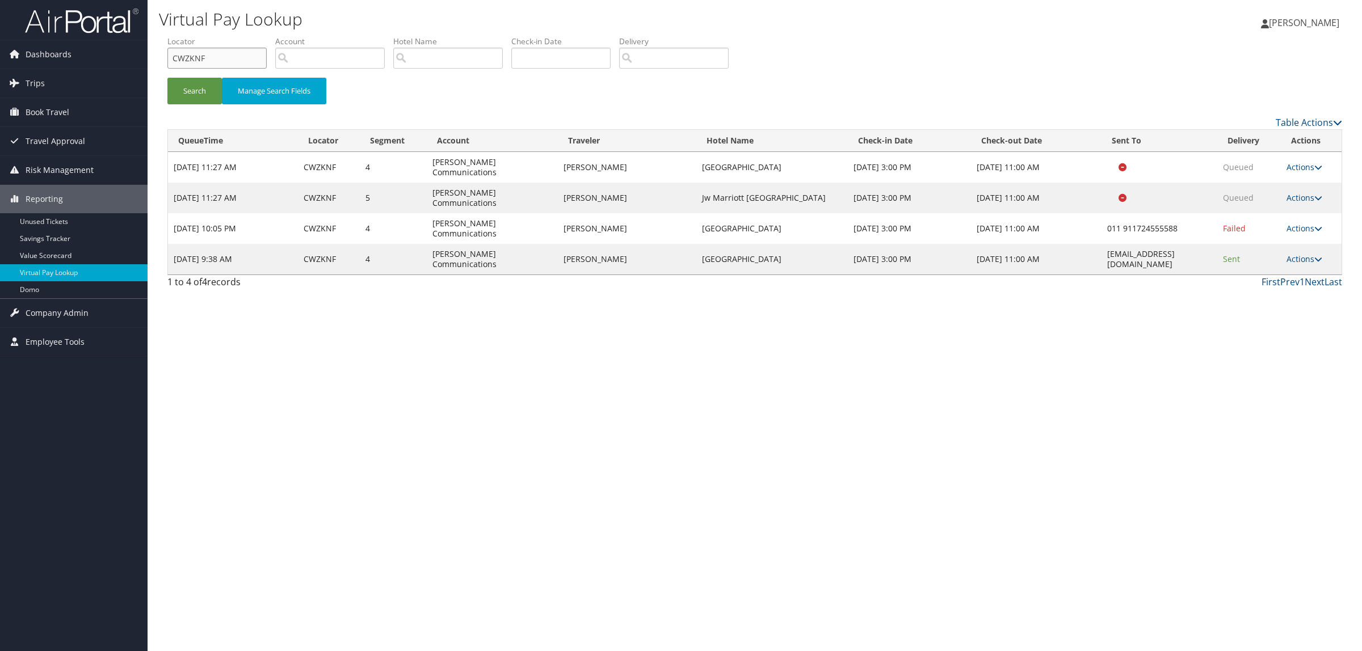
drag, startPoint x: 216, startPoint y: 64, endPoint x: 154, endPoint y: 53, distance: 62.8
click at [154, 53] on div "Virtual Pay Lookup Hope Ewing Hope Ewing My Settings Travel Agency Contacts Log…" at bounding box center [755, 325] width 1214 height 651
paste input "M48"
type input "CWZM48"
click at [183, 83] on button "Search" at bounding box center [194, 91] width 54 height 27
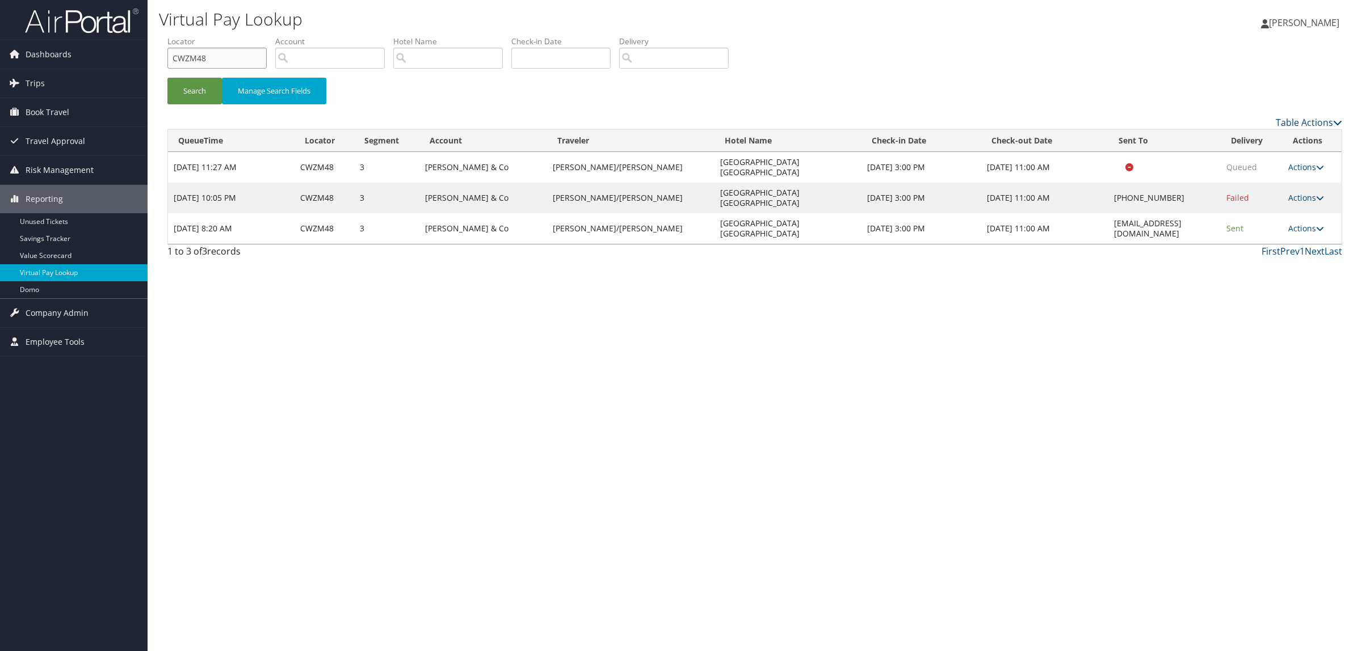
drag, startPoint x: 233, startPoint y: 68, endPoint x: 157, endPoint y: 57, distance: 76.8
click at [157, 57] on div "Virtual Pay Lookup Hope Ewing Hope Ewing My Settings Travel Agency Contacts Log…" at bounding box center [755, 325] width 1214 height 651
paste input "X0Q9T"
click at [205, 80] on button "Search" at bounding box center [194, 91] width 54 height 27
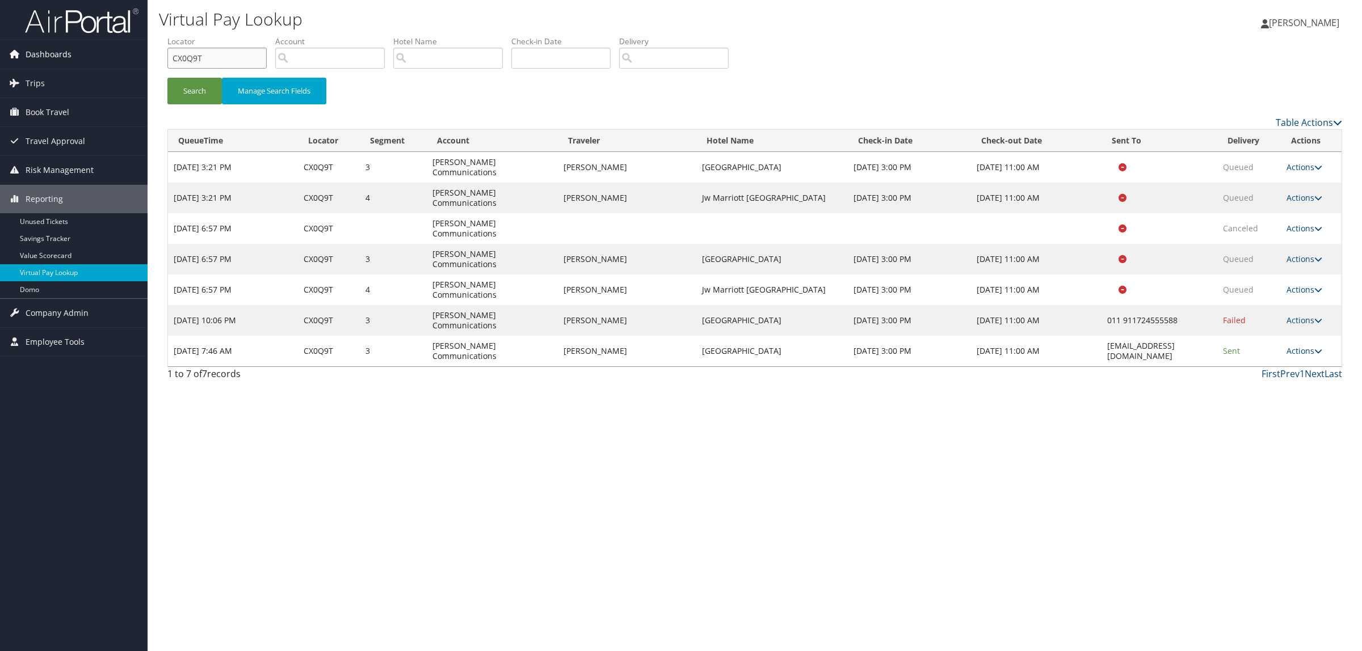
drag, startPoint x: 197, startPoint y: 57, endPoint x: 108, endPoint y: 53, distance: 89.7
click at [108, 53] on div "Dashboards AirPortal 360™ (Manager) AirPortal 360™ (Agent) My Travel Dashboard …" at bounding box center [681, 325] width 1362 height 651
paste input "19DL"
click at [209, 89] on button "Search" at bounding box center [194, 91] width 54 height 27
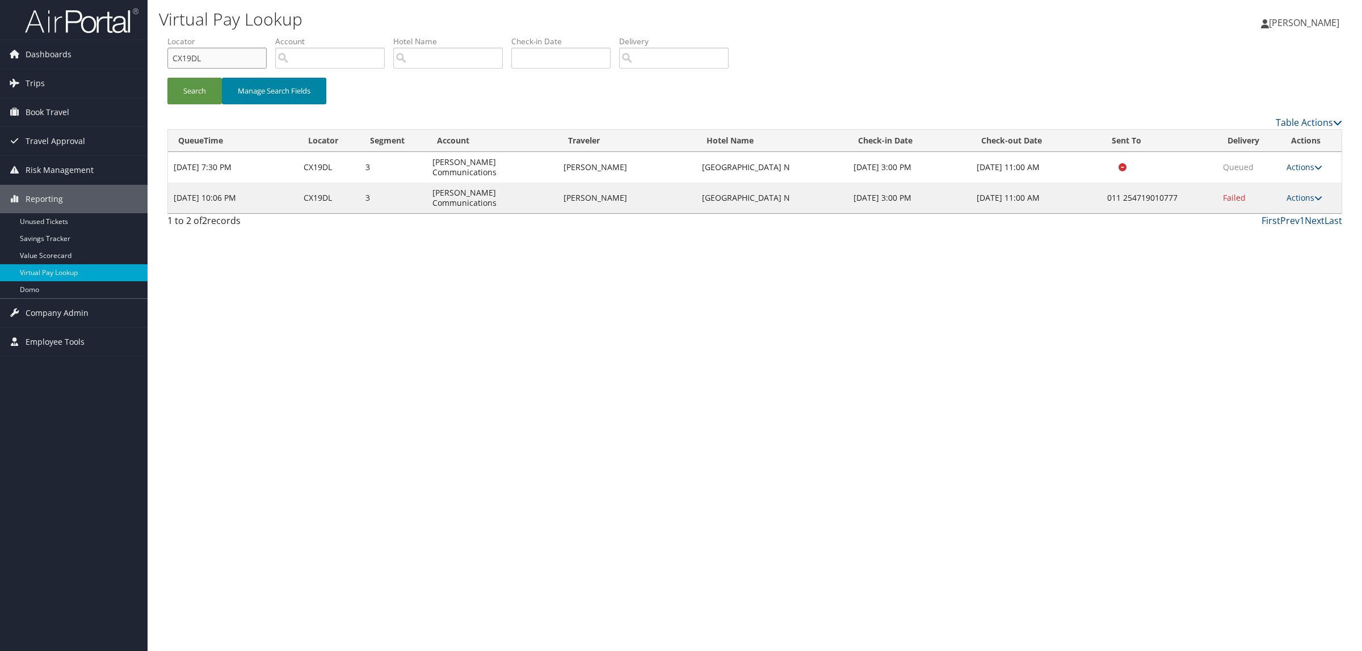
drag, startPoint x: 96, startPoint y: 60, endPoint x: 230, endPoint y: 92, distance: 137.3
click at [71, 66] on div "Dashboards AirPortal 360™ (Manager) AirPortal 360™ (Agent) My Travel Dashboard …" at bounding box center [681, 325] width 1362 height 651
paste input "DY8"
click at [172, 91] on button "Search" at bounding box center [194, 91] width 54 height 27
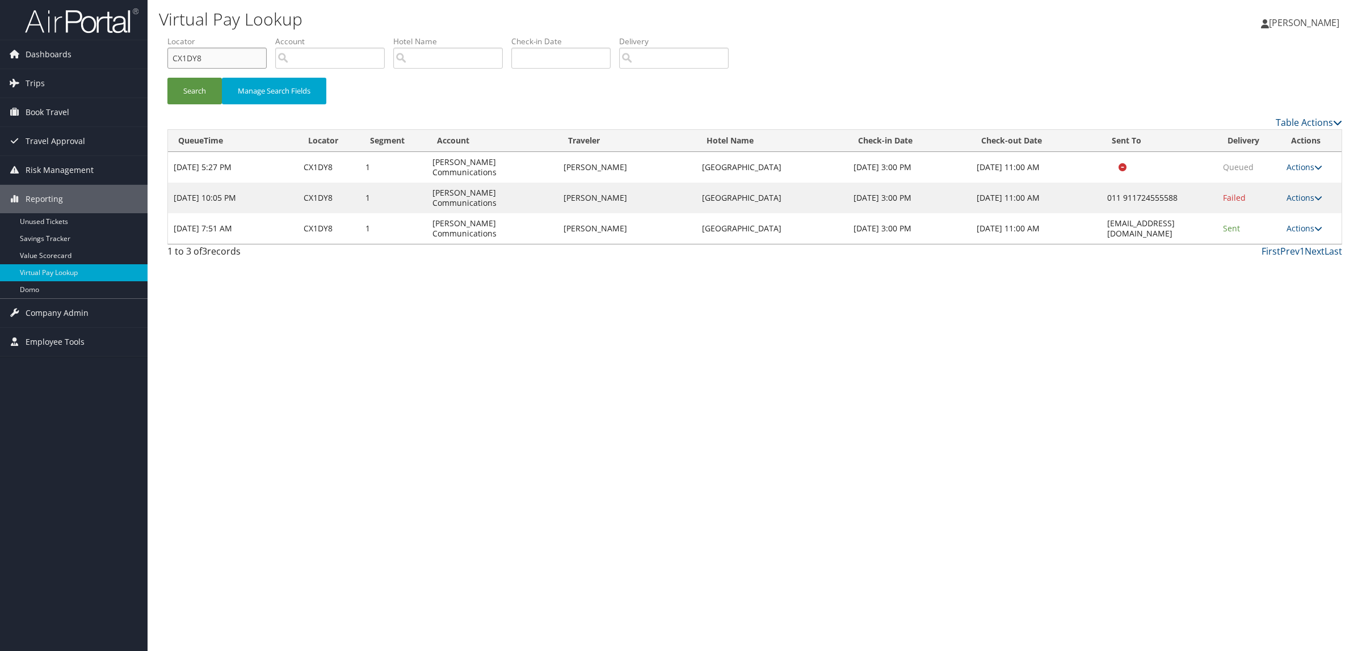
drag, startPoint x: 214, startPoint y: 64, endPoint x: 154, endPoint y: 74, distance: 61.6
click at [135, 63] on div "Dashboards AirPortal 360™ (Manager) AirPortal 360™ (Agent) My Travel Dashboard …" at bounding box center [681, 325] width 1362 height 651
paste input "GR9"
click at [203, 90] on button "Search" at bounding box center [194, 91] width 54 height 27
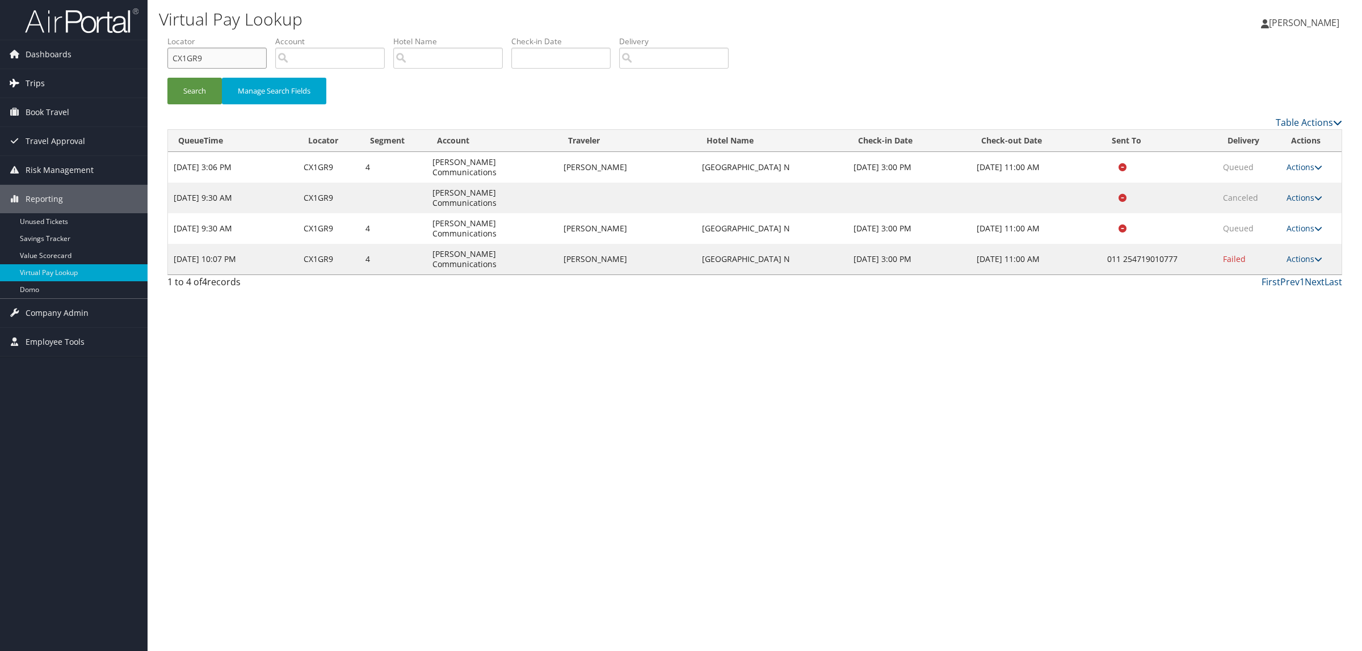
drag, startPoint x: 237, startPoint y: 56, endPoint x: 125, endPoint y: 71, distance: 112.8
click at [125, 71] on div "Dashboards AirPortal 360™ (Manager) AirPortal 360™ (Agent) My Travel Dashboard …" at bounding box center [681, 325] width 1362 height 651
paste input "C7B0"
click at [183, 81] on button "Search" at bounding box center [194, 91] width 54 height 27
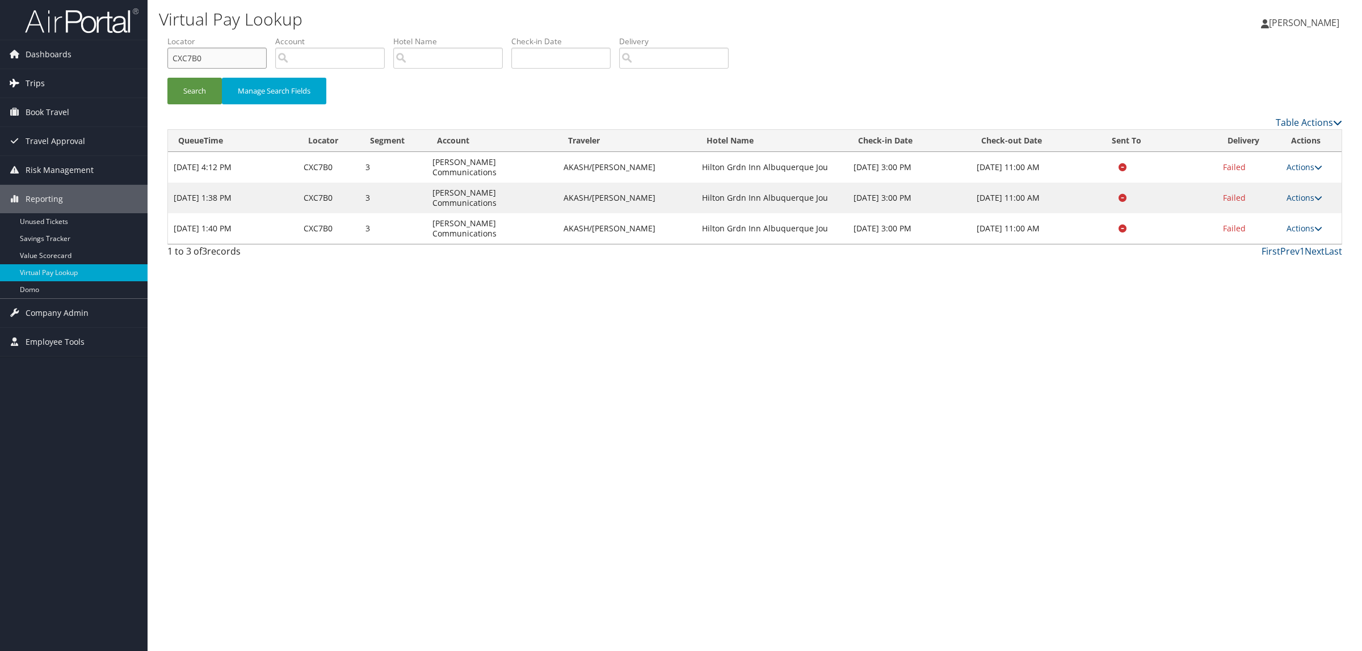
drag, startPoint x: 233, startPoint y: 54, endPoint x: 88, endPoint y: 75, distance: 146.7
click at [54, 55] on div "Dashboards AirPortal 360™ (Manager) AirPortal 360™ (Agent) My Travel Dashboard …" at bounding box center [681, 325] width 1362 height 651
paste input "P0HF"
click at [200, 86] on button "Search" at bounding box center [194, 91] width 54 height 27
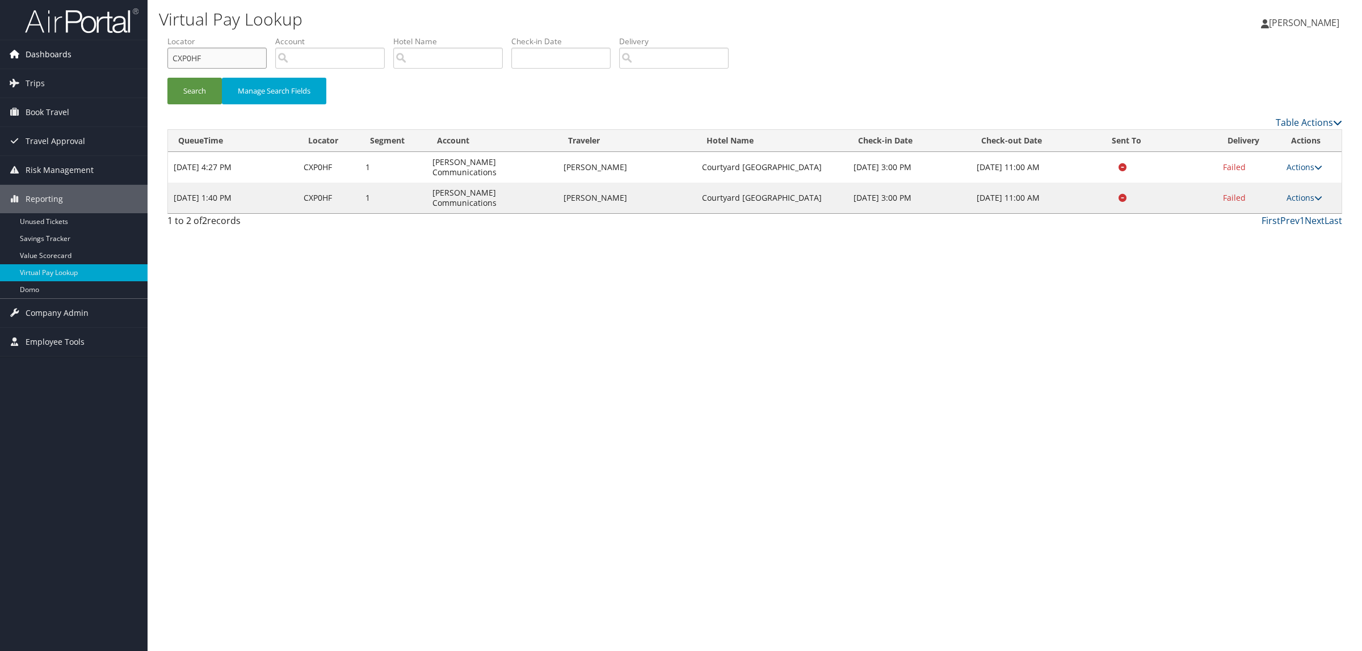
drag, startPoint x: 227, startPoint y: 60, endPoint x: 54, endPoint y: 60, distance: 172.5
click at [54, 60] on div "Dashboards AirPortal 360™ (Manager) AirPortal 360™ (Agent) My Travel Dashboard …" at bounding box center [681, 325] width 1362 height 651
paste input "YDNQT"
click at [214, 90] on button "Search" at bounding box center [194, 91] width 54 height 27
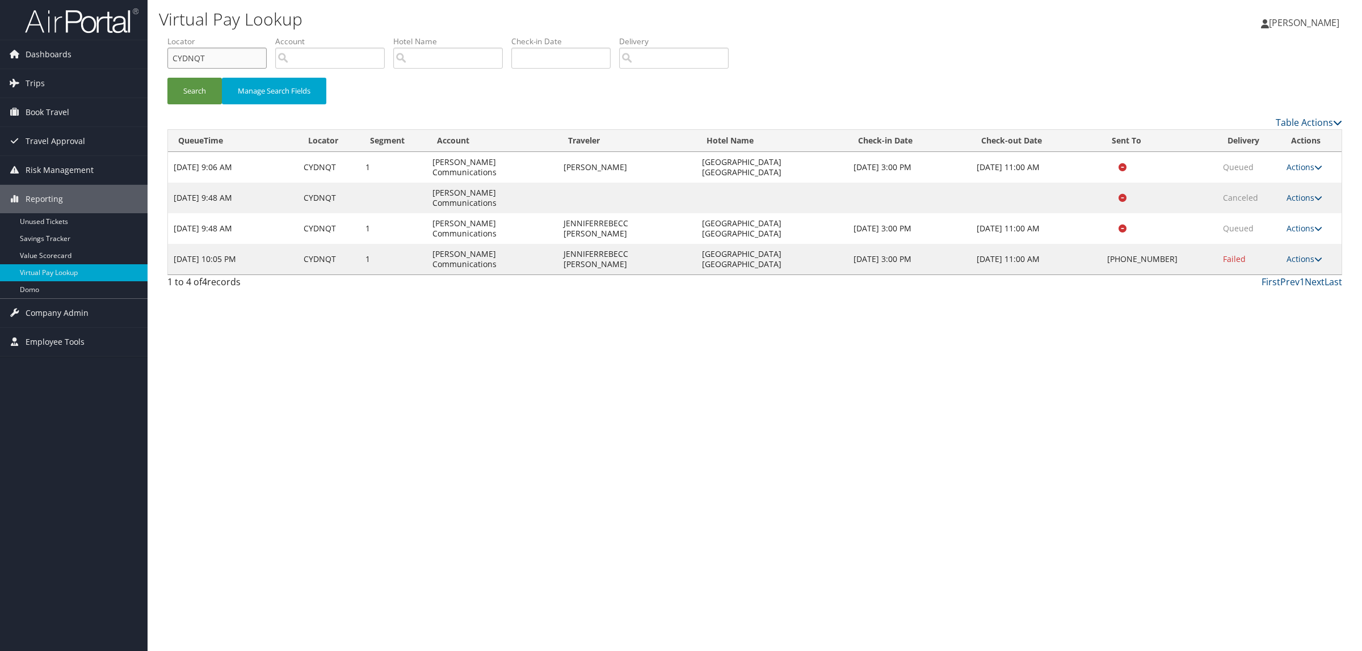
drag, startPoint x: 233, startPoint y: 57, endPoint x: 166, endPoint y: 75, distance: 69.4
click at [94, 60] on div "Dashboards AirPortal 360™ (Manager) AirPortal 360™ (Agent) My Travel Dashboard …" at bounding box center [681, 325] width 1362 height 651
paste input "L6D6"
type input "CYL6D6"
click at [193, 80] on button "Search" at bounding box center [194, 91] width 54 height 27
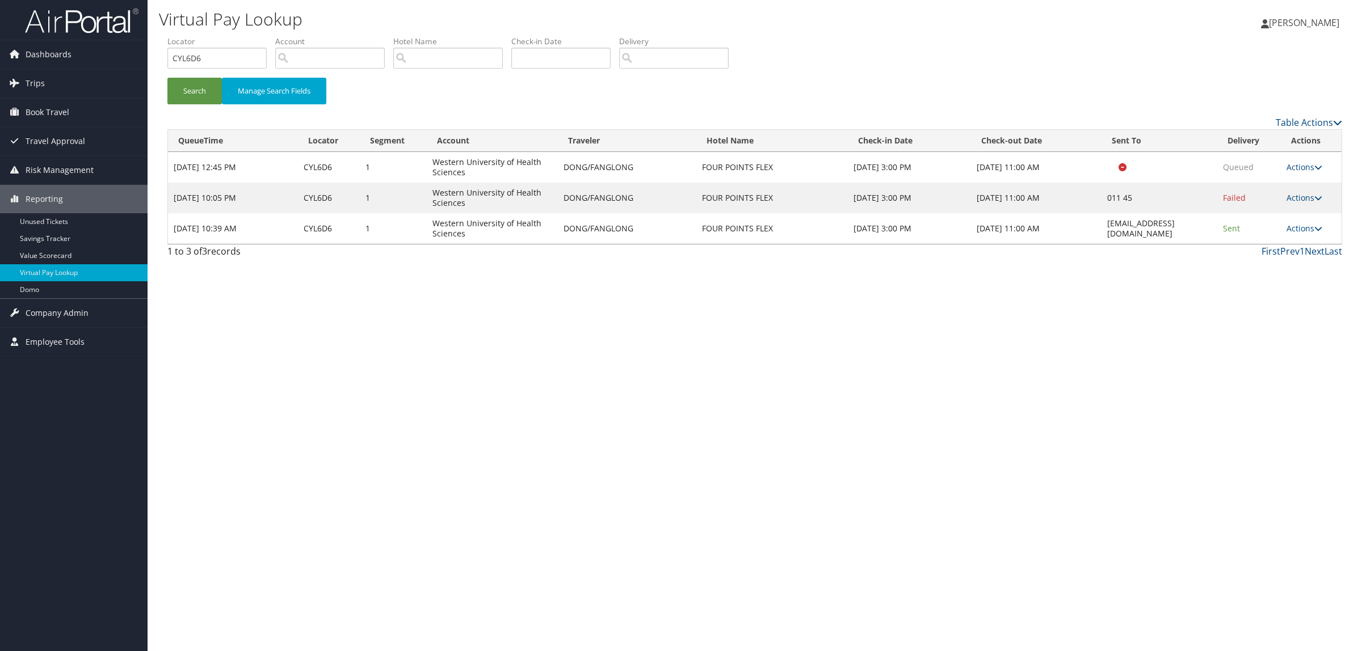
drag, startPoint x: 1300, startPoint y: 407, endPoint x: 1303, endPoint y: 412, distance: 6.1
click at [1300, 407] on div "Virtual Pay Lookup Hope Ewing Hope Ewing My Settings Travel Agency Contacts Log…" at bounding box center [755, 325] width 1214 height 651
click at [599, 563] on div "Virtual Pay Lookup Hope Ewing Hope Ewing My Settings Travel Agency Contacts Log…" at bounding box center [755, 325] width 1214 height 651
click at [478, 571] on div "Virtual Pay Lookup Hope Ewing Hope Ewing My Settings Travel Agency Contacts Log…" at bounding box center [755, 325] width 1214 height 651
click at [810, 635] on div "Virtual Pay Lookup Hope Ewing Hope Ewing My Settings Travel Agency Contacts Log…" at bounding box center [755, 325] width 1214 height 651
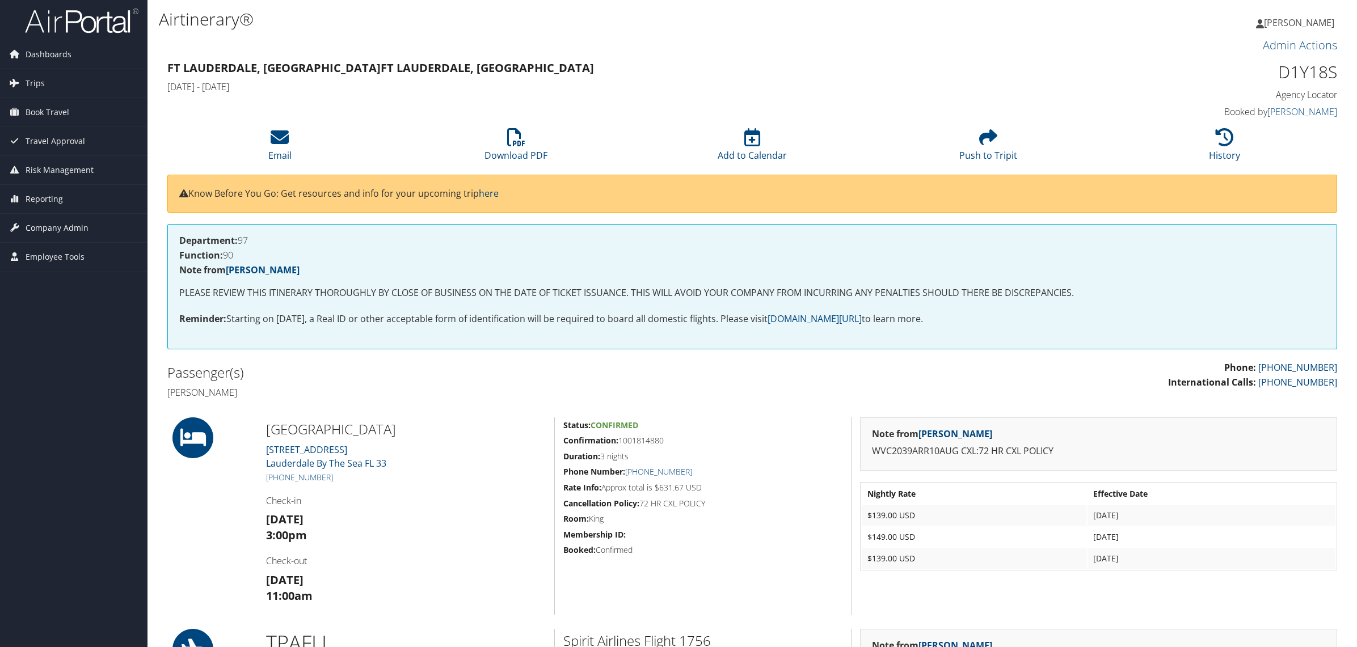
scroll to position [213, 0]
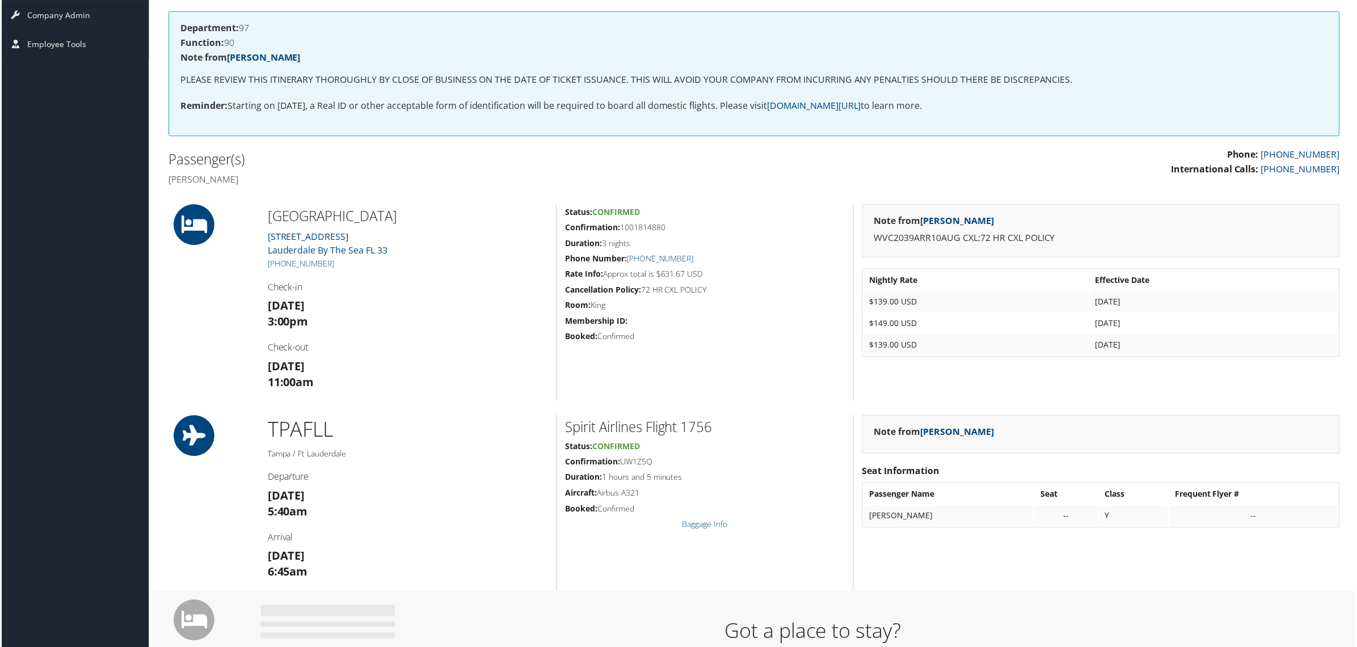
click at [524, 574] on h3 "Mon 11 Aug 6:45am" at bounding box center [407, 566] width 281 height 32
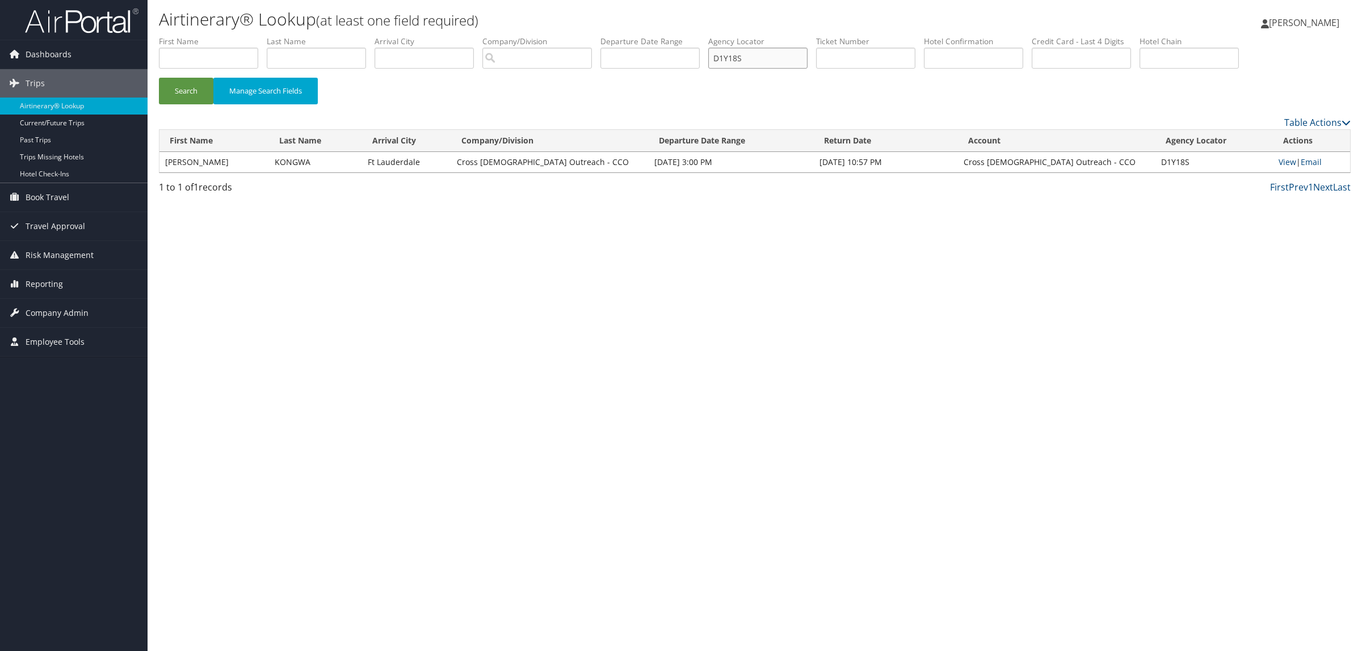
drag, startPoint x: 780, startPoint y: 60, endPoint x: 684, endPoint y: 54, distance: 96.0
click at [684, 36] on ul "First Name Last Name Departure City Arrival City Company/Division Airport/City …" at bounding box center [754, 36] width 1191 height 0
drag, startPoint x: 841, startPoint y: 46, endPoint x: 761, endPoint y: 44, distance: 79.4
click at [761, 45] on label "Agency Locator" at bounding box center [762, 41] width 108 height 11
drag, startPoint x: 770, startPoint y: 53, endPoint x: 761, endPoint y: 53, distance: 8.5
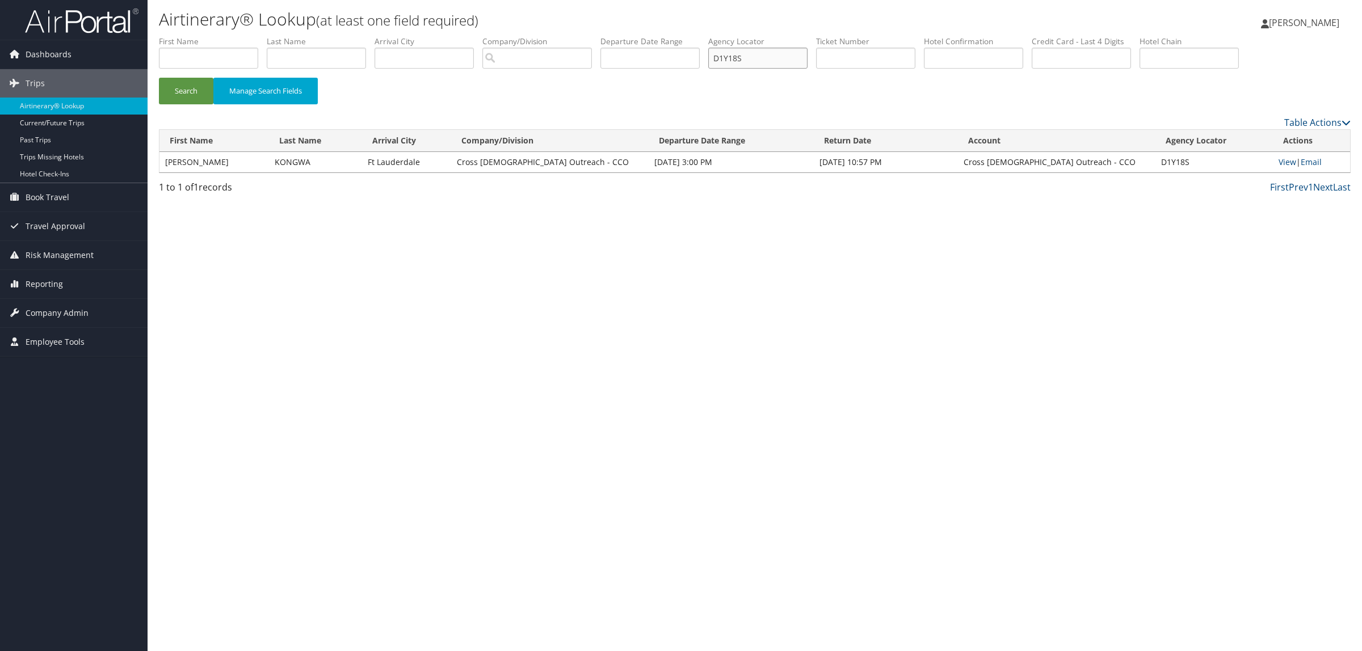
click at [761, 53] on input "D1Y18S" at bounding box center [757, 58] width 99 height 21
drag, startPoint x: 770, startPoint y: 57, endPoint x: 700, endPoint y: 52, distance: 71.1
click at [700, 36] on ul "First Name Last Name Departure City Arrival City Company/Division Airport/City …" at bounding box center [754, 36] width 1191 height 0
paste input "2GTXW"
type input "D2GTXW"
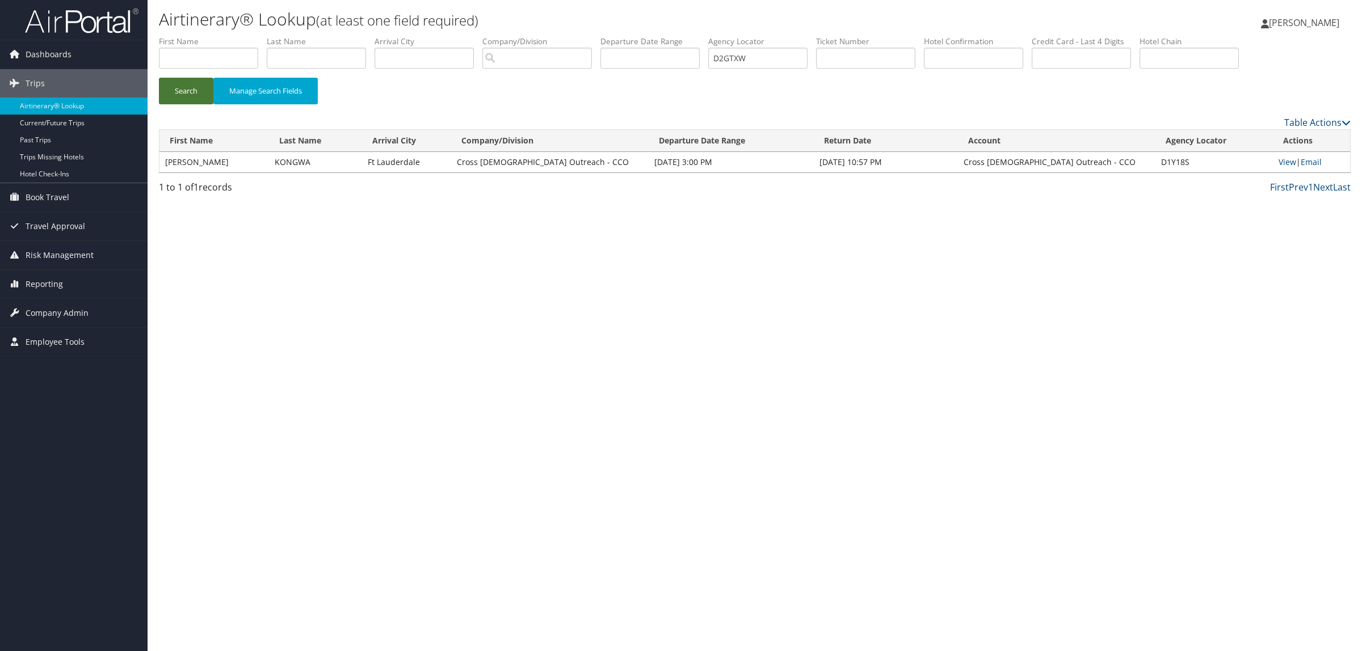
click at [193, 87] on button "Search" at bounding box center [186, 91] width 54 height 27
click at [1284, 160] on link "View" at bounding box center [1280, 162] width 18 height 11
drag, startPoint x: 770, startPoint y: 61, endPoint x: 709, endPoint y: 64, distance: 61.3
click at [709, 36] on ul "First Name Last Name Departure City Arrival City Company/Division Airport/City …" at bounding box center [754, 36] width 1191 height 0
click at [234, 53] on input "text" at bounding box center [208, 58] width 99 height 21
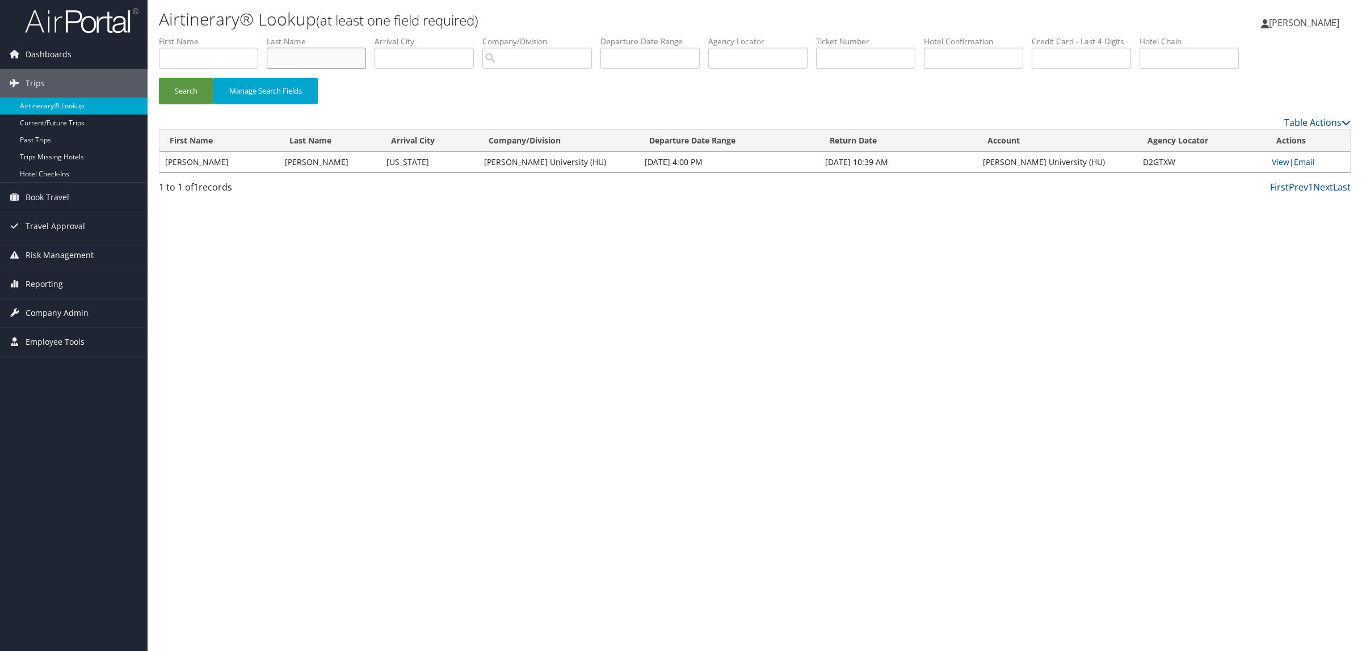
click at [336, 60] on input "text" at bounding box center [316, 58] width 99 height 21
click at [205, 63] on input "text" at bounding box center [208, 58] width 99 height 21
type input "bernice"
click at [328, 55] on input "text" at bounding box center [316, 58] width 99 height 21
click at [159, 78] on button "Search" at bounding box center [186, 91] width 54 height 27
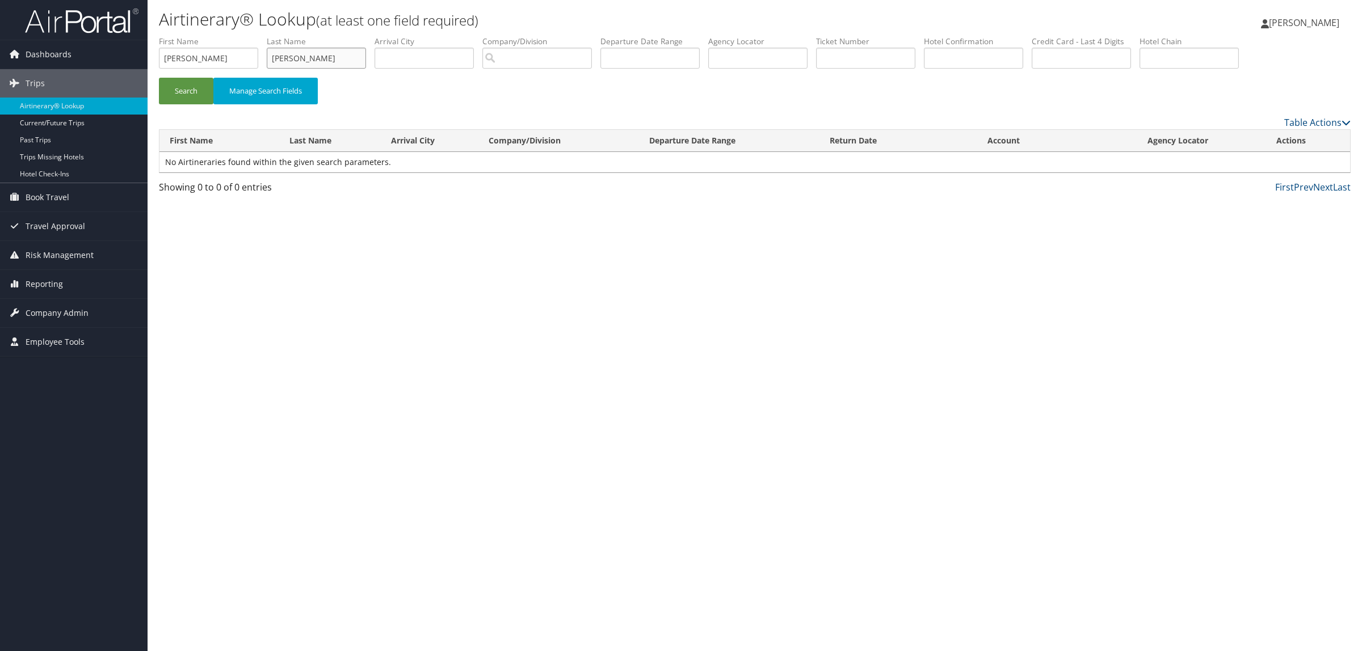
drag, startPoint x: 313, startPoint y: 58, endPoint x: 177, endPoint y: 58, distance: 136.2
click at [177, 36] on ul "First Name bernice Last Name payabyab ines Departure City Arrival City Company/…" at bounding box center [754, 36] width 1191 height 0
click at [195, 92] on button "Search" at bounding box center [186, 91] width 54 height 27
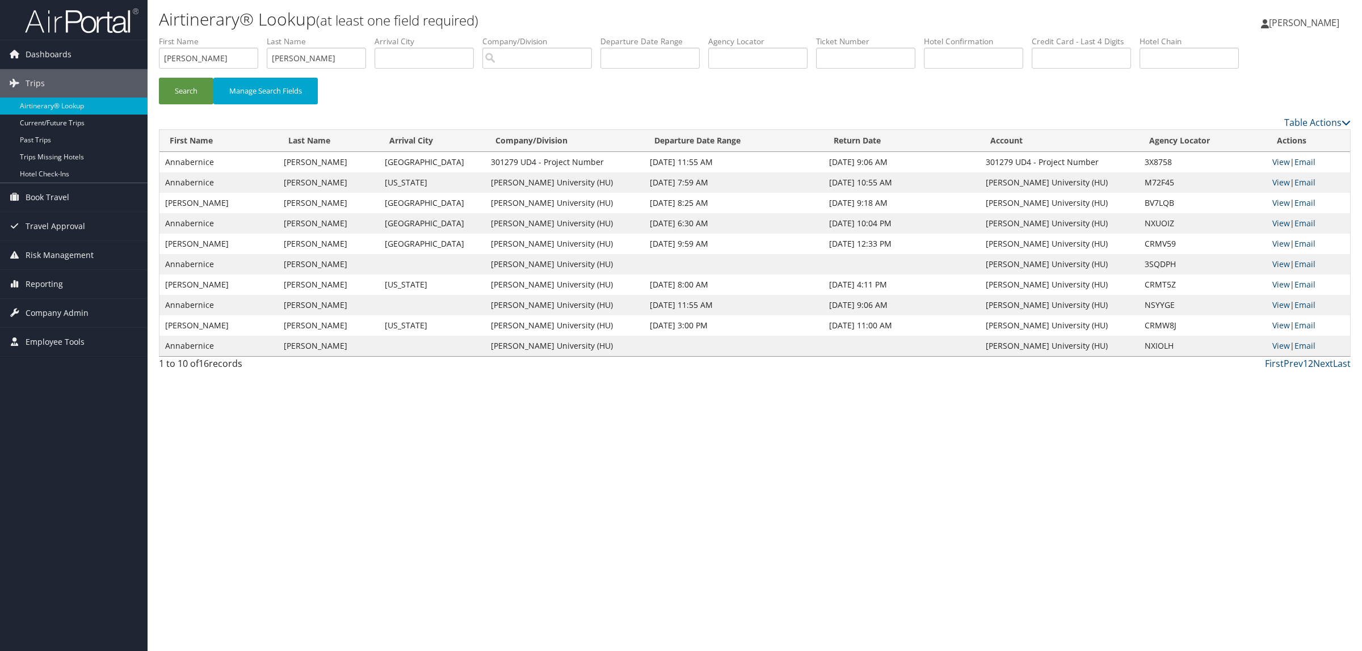
click at [1309, 365] on link "2" at bounding box center [1310, 363] width 5 height 12
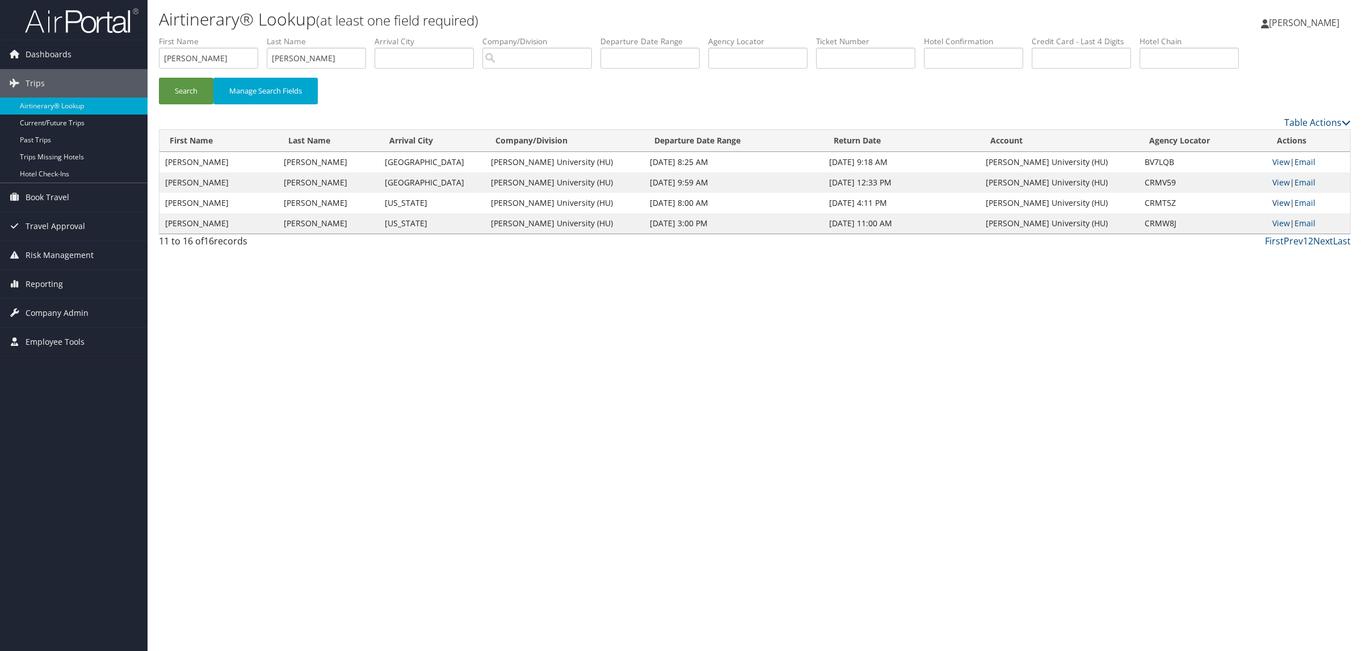
click at [1281, 203] on link "View" at bounding box center [1281, 202] width 18 height 11
click at [1286, 222] on link "View" at bounding box center [1281, 223] width 18 height 11
drag, startPoint x: 326, startPoint y: 58, endPoint x: 9, endPoint y: 56, distance: 317.7
click at [10, 57] on div "Dashboards AirPortal 360™ (Manager) AirPortal 360™ (Agent) My Travel Dashboard …" at bounding box center [681, 325] width 1362 height 651
type input "balaam"
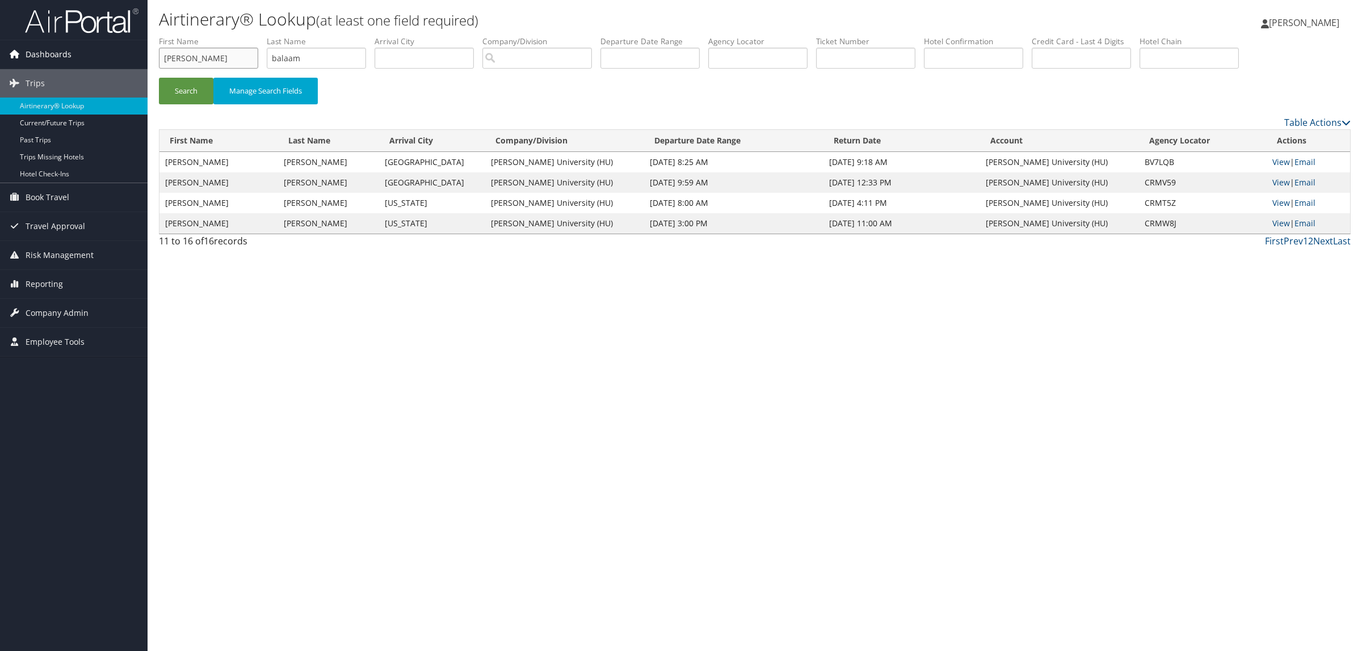
click at [45, 58] on div "Dashboards AirPortal 360™ (Manager) AirPortal 360™ (Agent) My Travel Dashboard …" at bounding box center [681, 325] width 1362 height 651
click at [159, 78] on button "Search" at bounding box center [186, 91] width 54 height 27
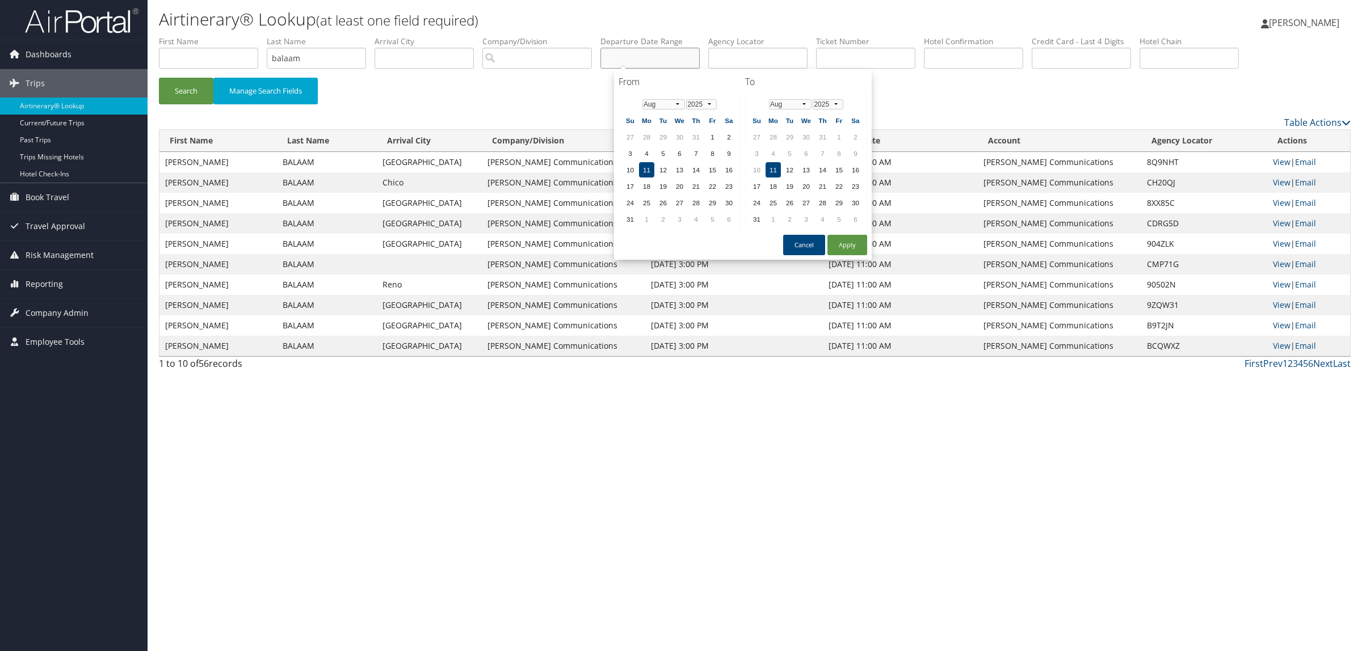
click at [627, 57] on input "text" at bounding box center [649, 58] width 99 height 21
click at [664, 170] on td "12" at bounding box center [662, 169] width 15 height 15
click at [830, 239] on button "Apply" at bounding box center [847, 245] width 40 height 20
type input "08/12/2025"
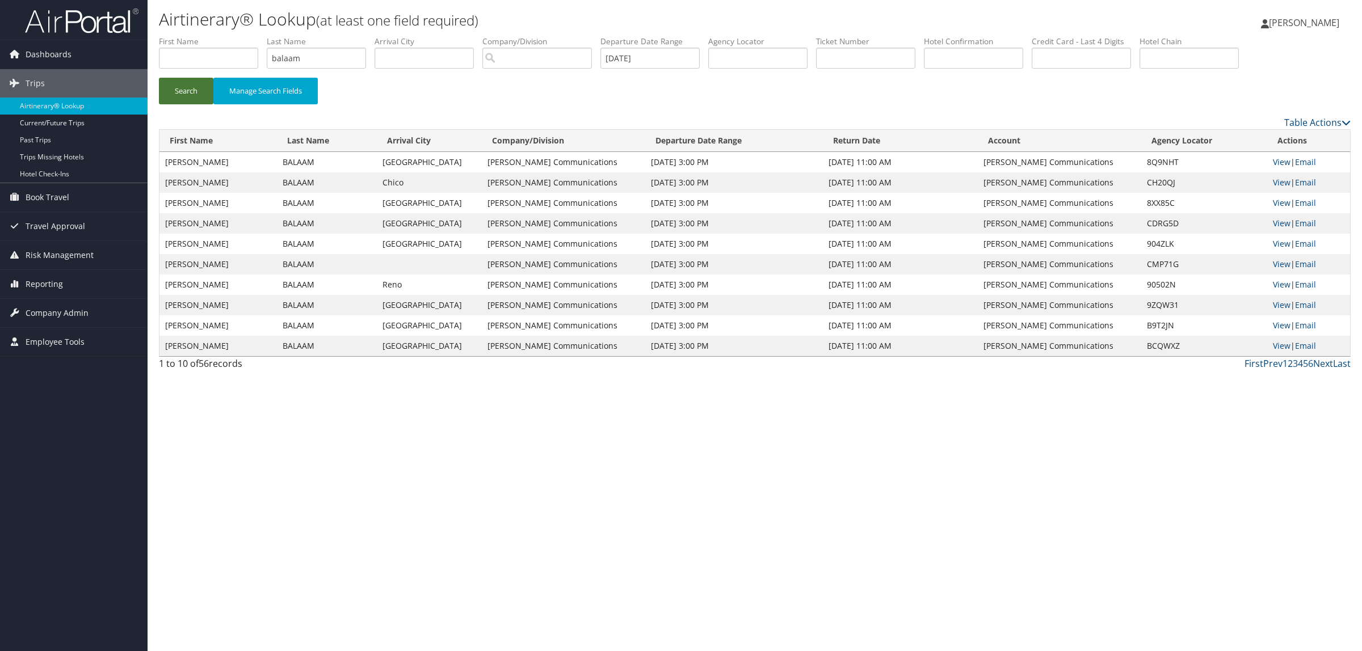
click at [179, 80] on button "Search" at bounding box center [186, 91] width 54 height 27
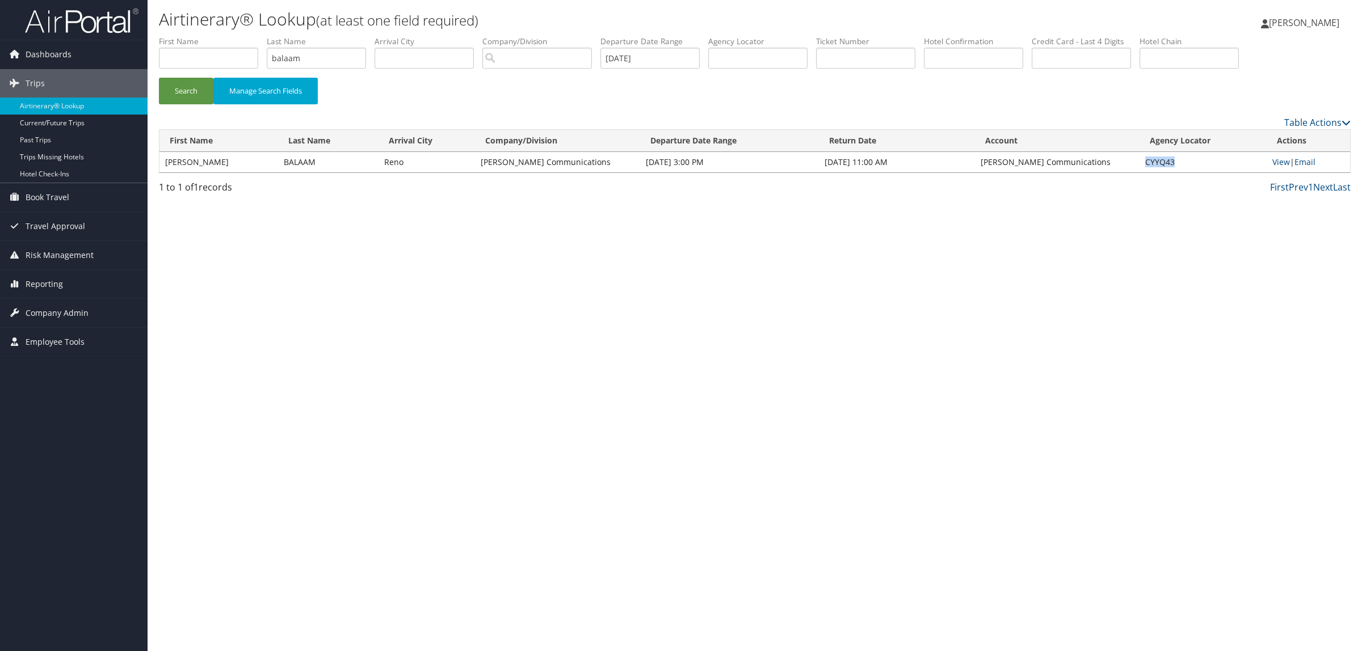
drag, startPoint x: 1141, startPoint y: 160, endPoint x: 1173, endPoint y: 160, distance: 31.8
click at [1173, 160] on td "CYYQ43" at bounding box center [1202, 162] width 127 height 20
copy td "CYYQ43"
drag, startPoint x: 333, startPoint y: 60, endPoint x: 27, endPoint y: 64, distance: 305.8
click at [31, 63] on div "Dashboards AirPortal 360™ (Manager) AirPortal 360™ (Agent) My Travel Dashboard …" at bounding box center [681, 325] width 1362 height 651
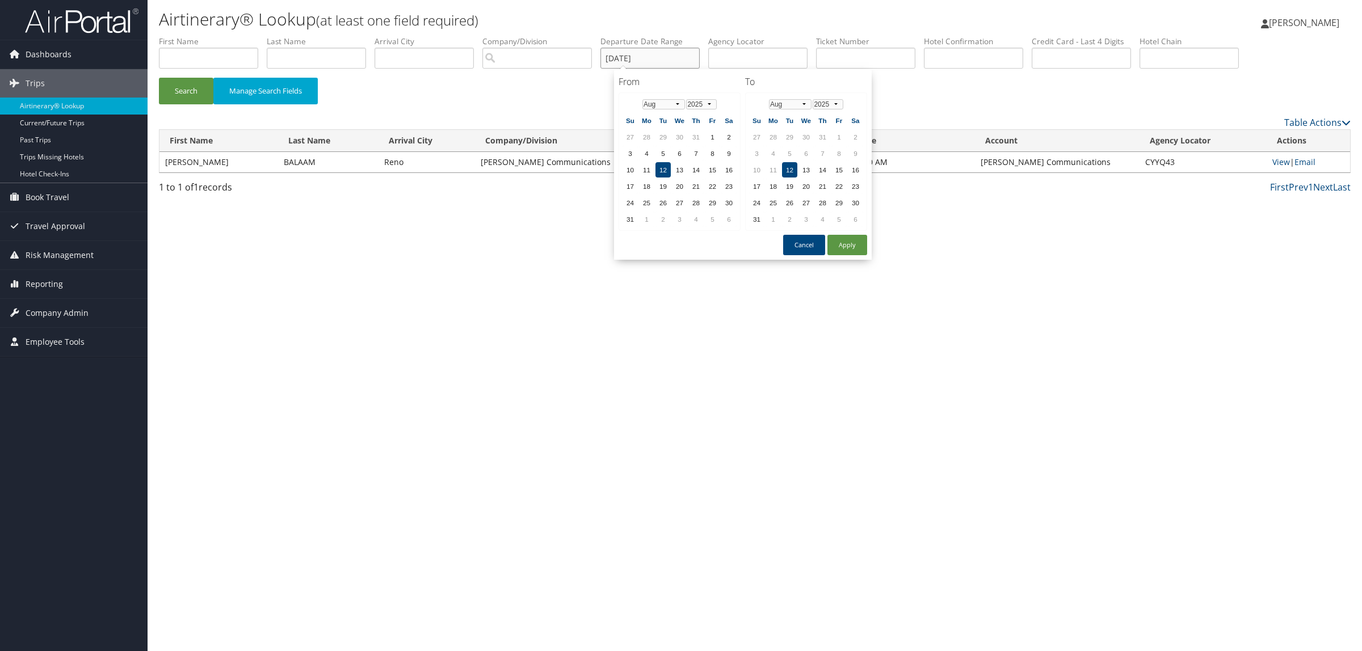
drag, startPoint x: 645, startPoint y: 58, endPoint x: 385, endPoint y: 58, distance: 260.4
click at [390, 36] on ul "First Name Last Name Departure City Arrival City Company/Division Airport/City …" at bounding box center [754, 36] width 1191 height 0
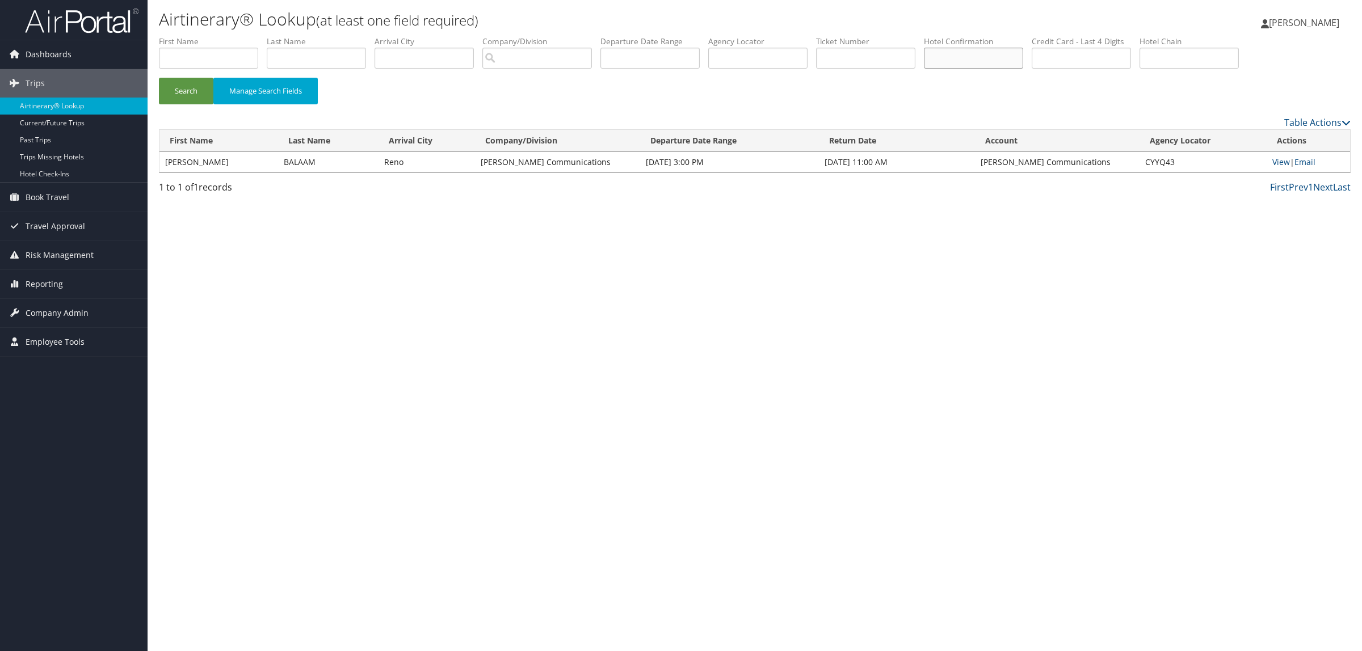
paste input "83143538"
type input "83143538"
click at [184, 86] on button "Search" at bounding box center [186, 91] width 54 height 27
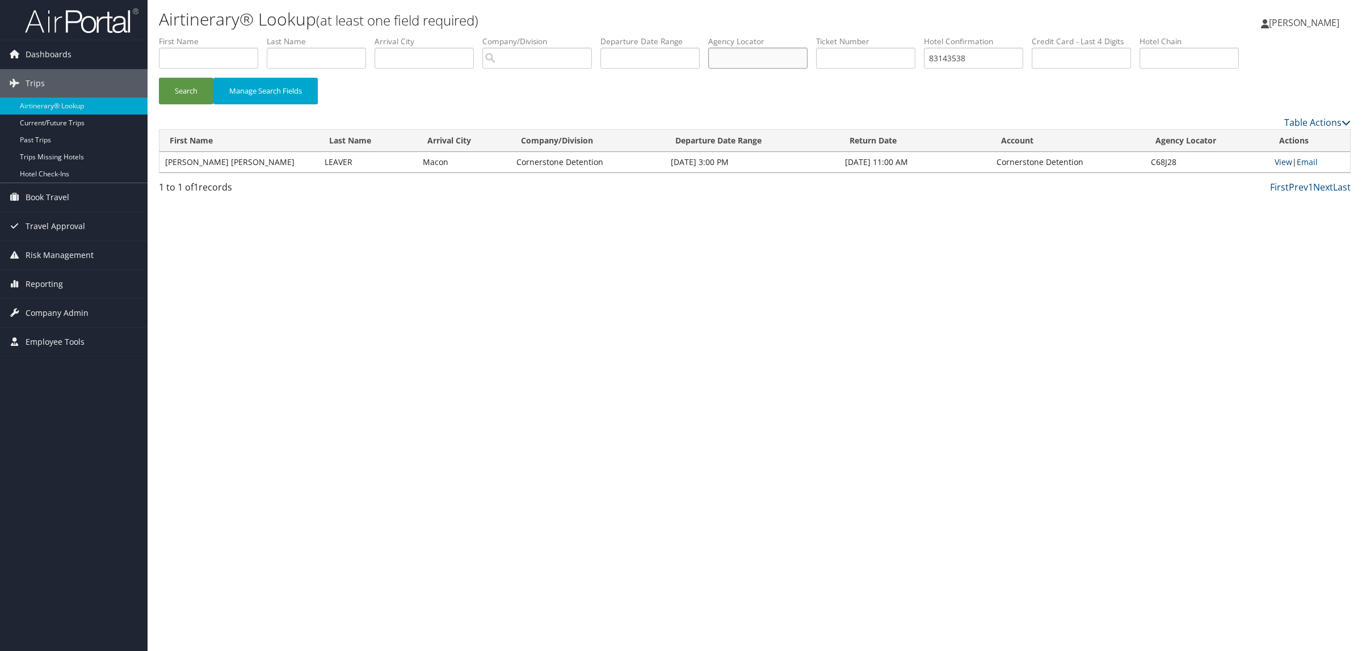
click at [763, 57] on input "text" at bounding box center [757, 58] width 99 height 21
paste input "C68J28"
type input "C68J28"
drag, startPoint x: 1005, startPoint y: 52, endPoint x: 650, endPoint y: 75, distance: 355.9
click at [678, 36] on ul "First Name Last Name Departure City Arrival City Company/Division Airport/City …" at bounding box center [754, 36] width 1191 height 0
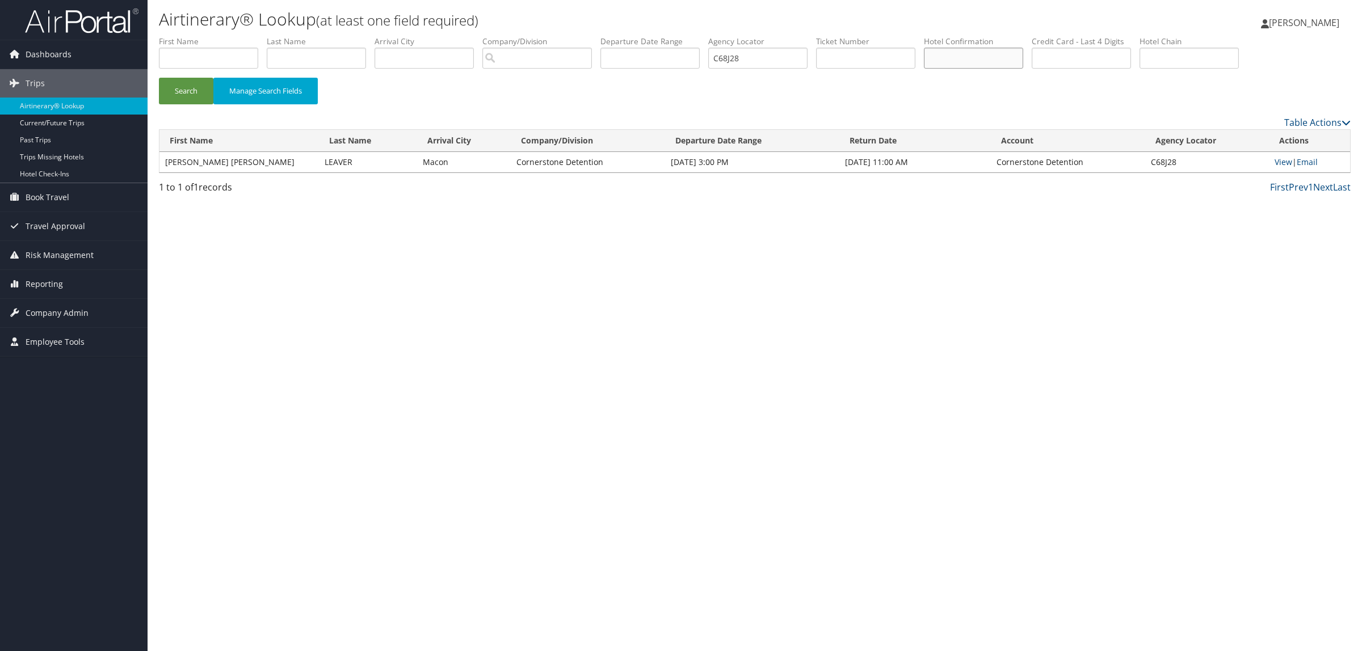
click at [159, 78] on button "Search" at bounding box center [186, 91] width 54 height 27
click at [1280, 160] on link "View" at bounding box center [1283, 162] width 18 height 11
click at [228, 53] on input "text" at bounding box center [208, 58] width 99 height 21
type input "nicholas"
type input "dutemple"
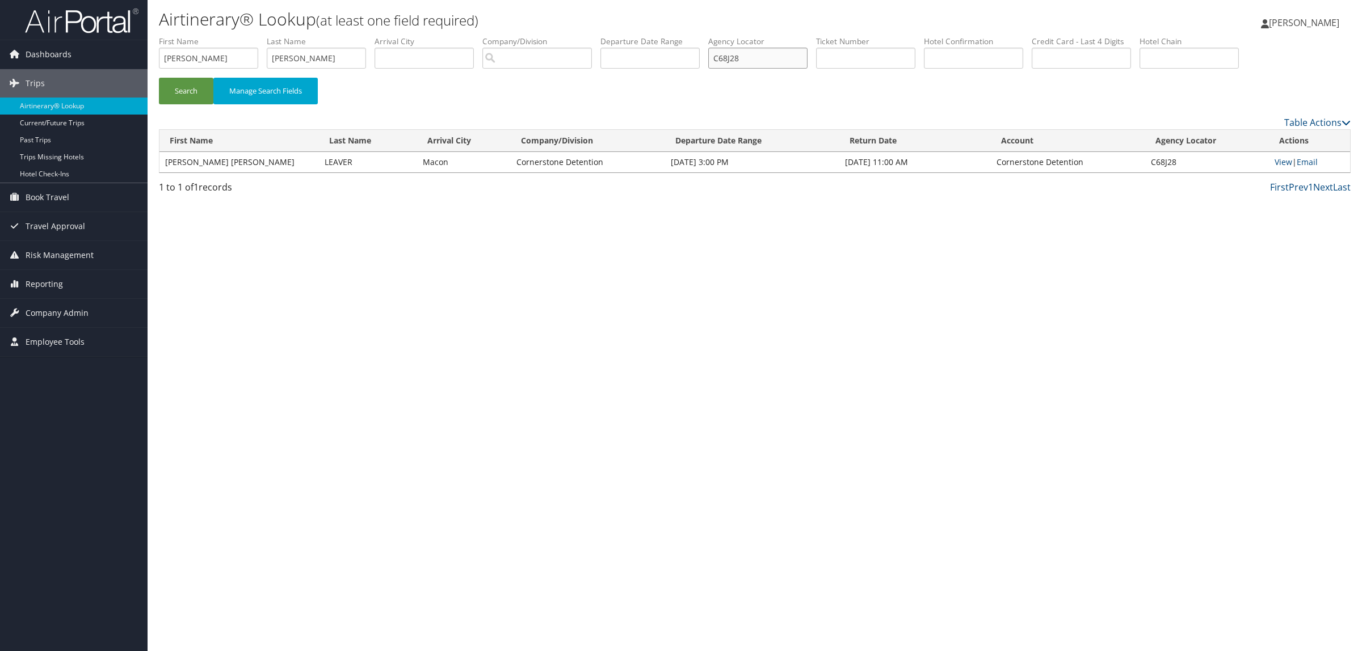
drag, startPoint x: 764, startPoint y: 52, endPoint x: 513, endPoint y: 57, distance: 250.8
click at [530, 36] on ul "First Name nicholas Last Name dutemple Departure City Arrival City Company/Divi…" at bounding box center [754, 36] width 1191 height 0
click at [159, 78] on button "Search" at bounding box center [186, 91] width 54 height 27
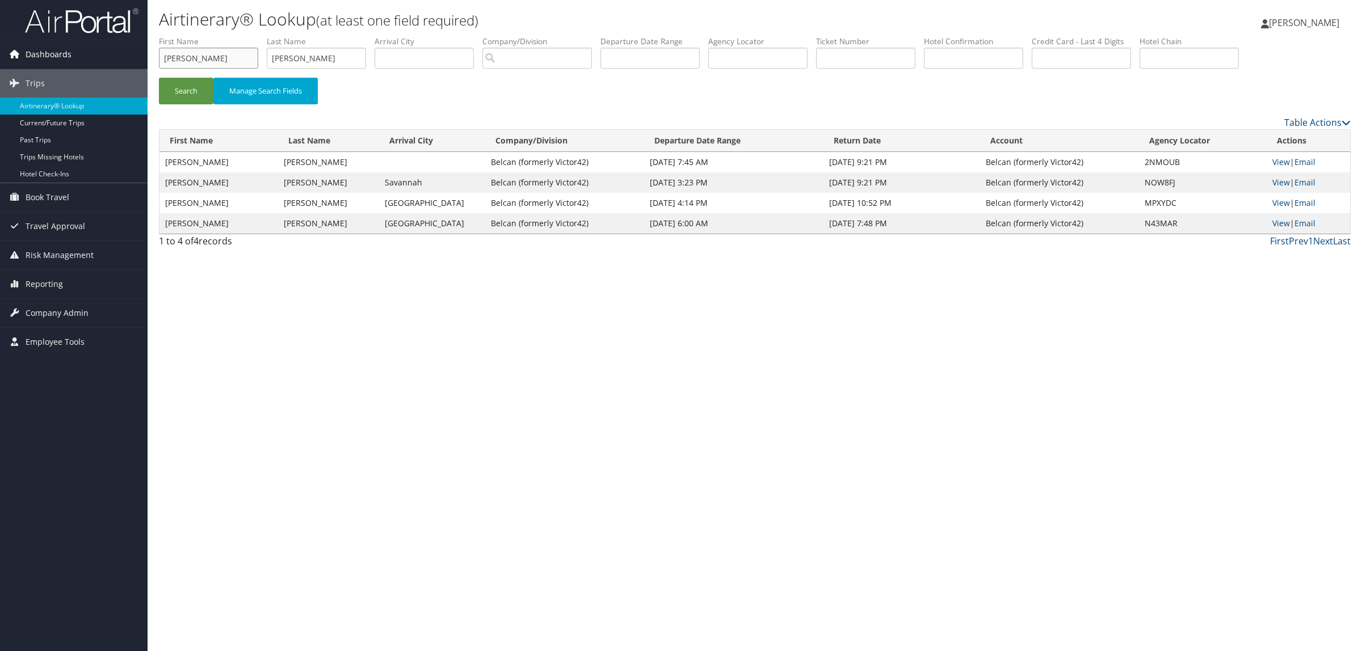
drag, startPoint x: 200, startPoint y: 64, endPoint x: 24, endPoint y: 52, distance: 176.2
click at [24, 52] on div "Dashboards AirPortal 360™ (Manager) AirPortal 360™ (Agent) My Travel Dashboard …" at bounding box center [681, 325] width 1362 height 651
drag, startPoint x: 268, startPoint y: 57, endPoint x: 196, endPoint y: 43, distance: 73.3
click at [204, 36] on ul "First Name Last Name dutemple Departure City Arrival City Company/Division Airp…" at bounding box center [754, 36] width 1191 height 0
click at [753, 62] on input "text" at bounding box center [757, 58] width 99 height 21
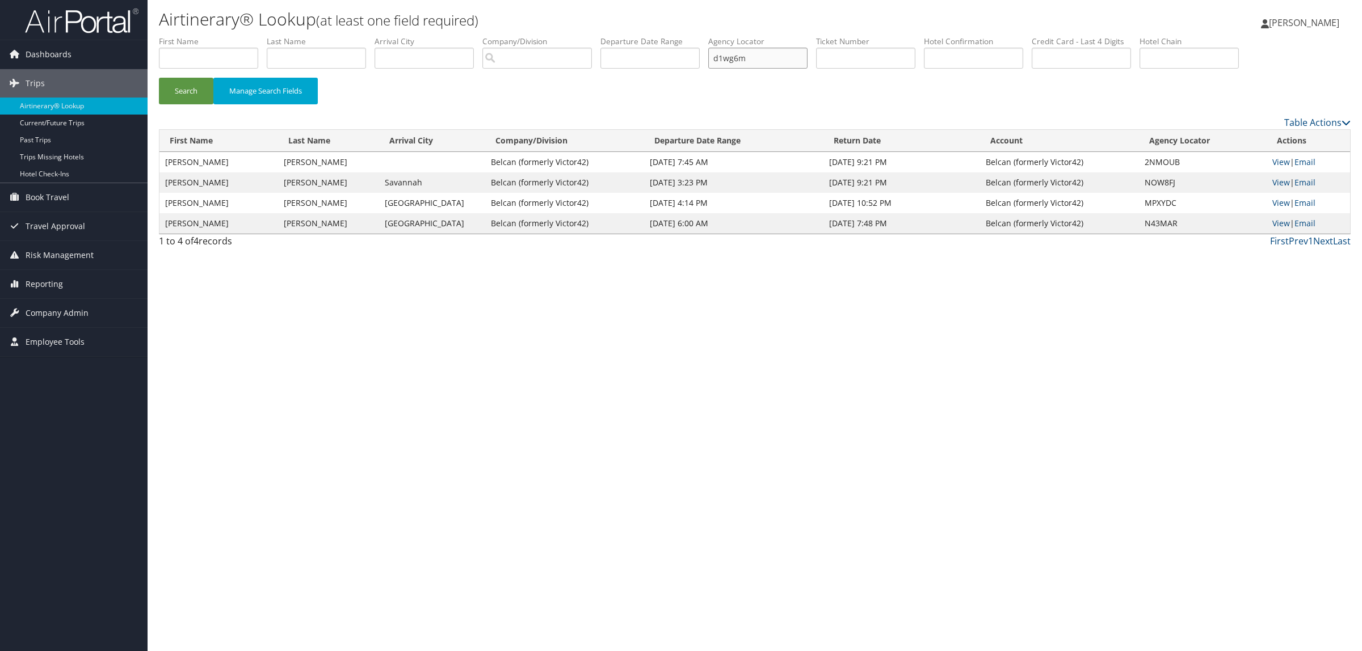
type input "d1wg6m"
click at [159, 78] on button "Search" at bounding box center [186, 91] width 54 height 27
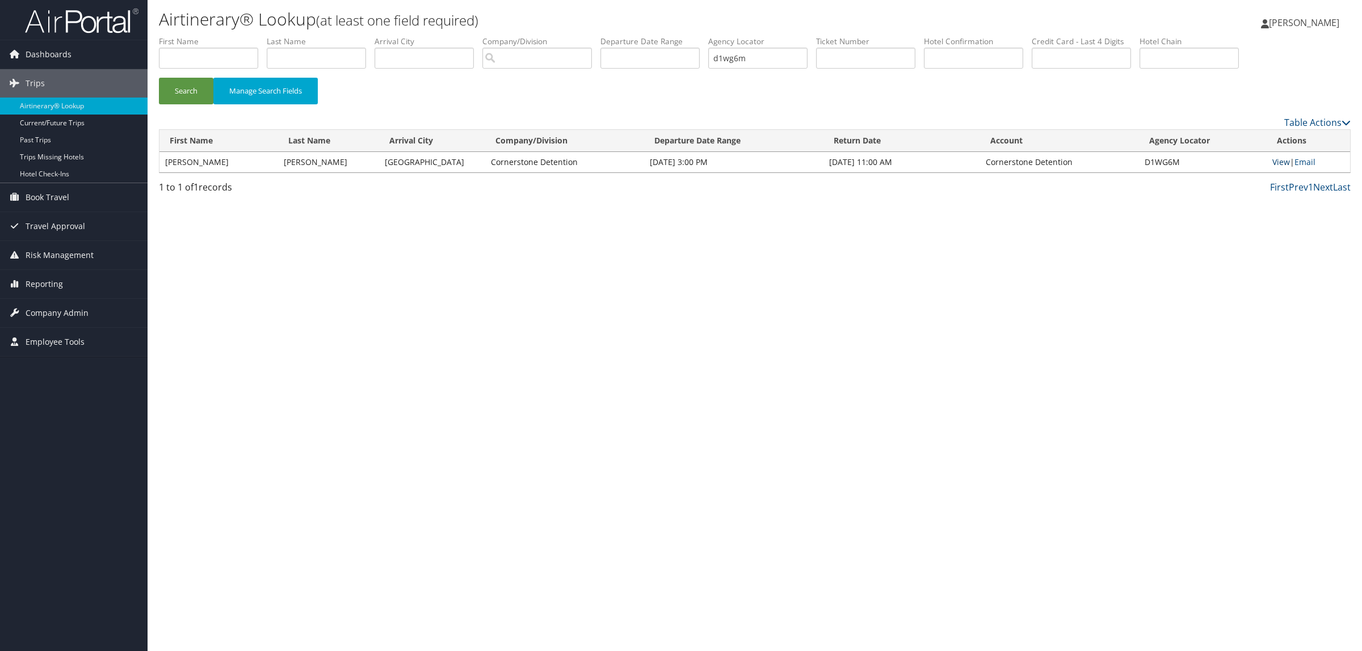
click at [1279, 162] on link "View" at bounding box center [1281, 162] width 18 height 11
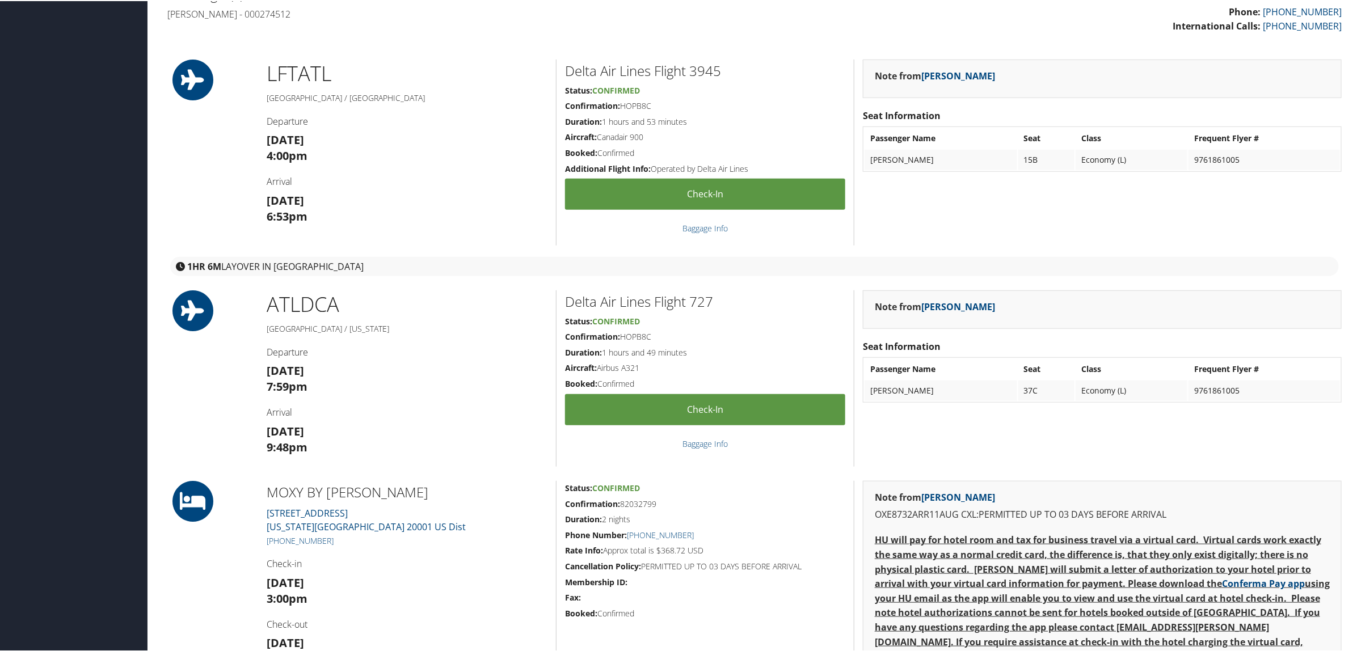
scroll to position [638, 0]
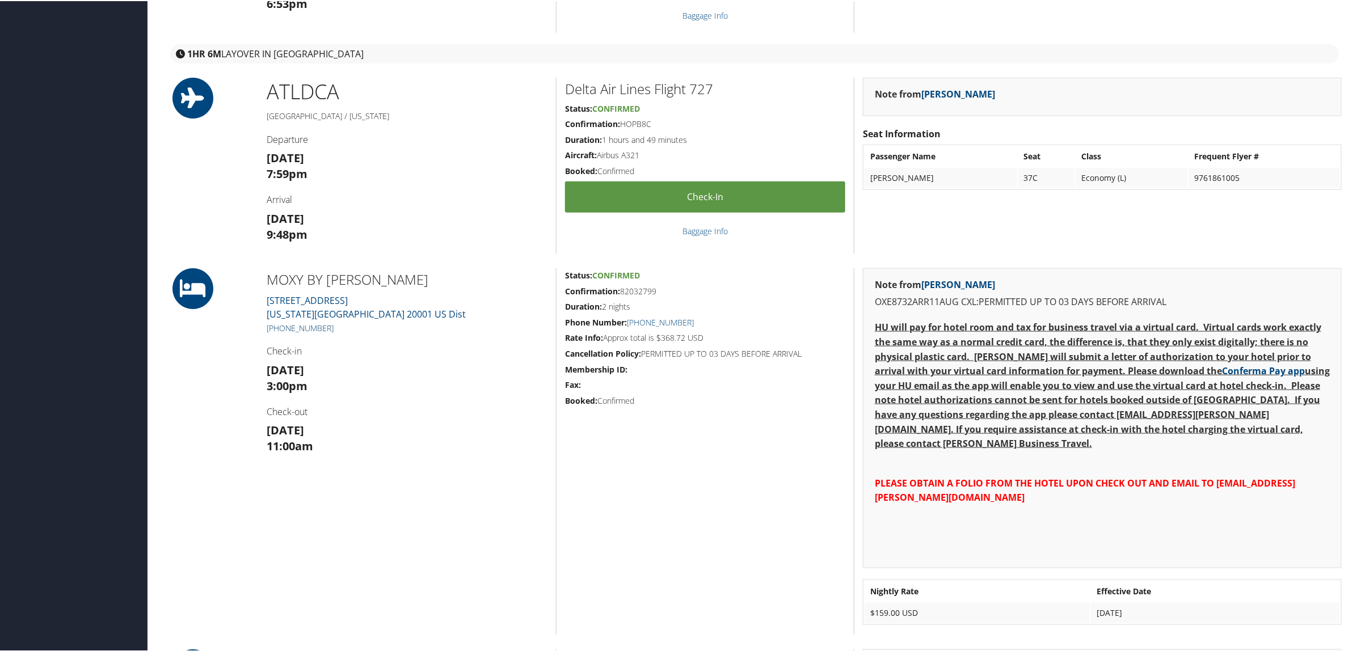
drag, startPoint x: 336, startPoint y: 330, endPoint x: 276, endPoint y: 324, distance: 60.4
click at [276, 324] on h5 "[PHONE_NUMBER]" at bounding box center [407, 327] width 281 height 11
copy link "[PHONE_NUMBER]"
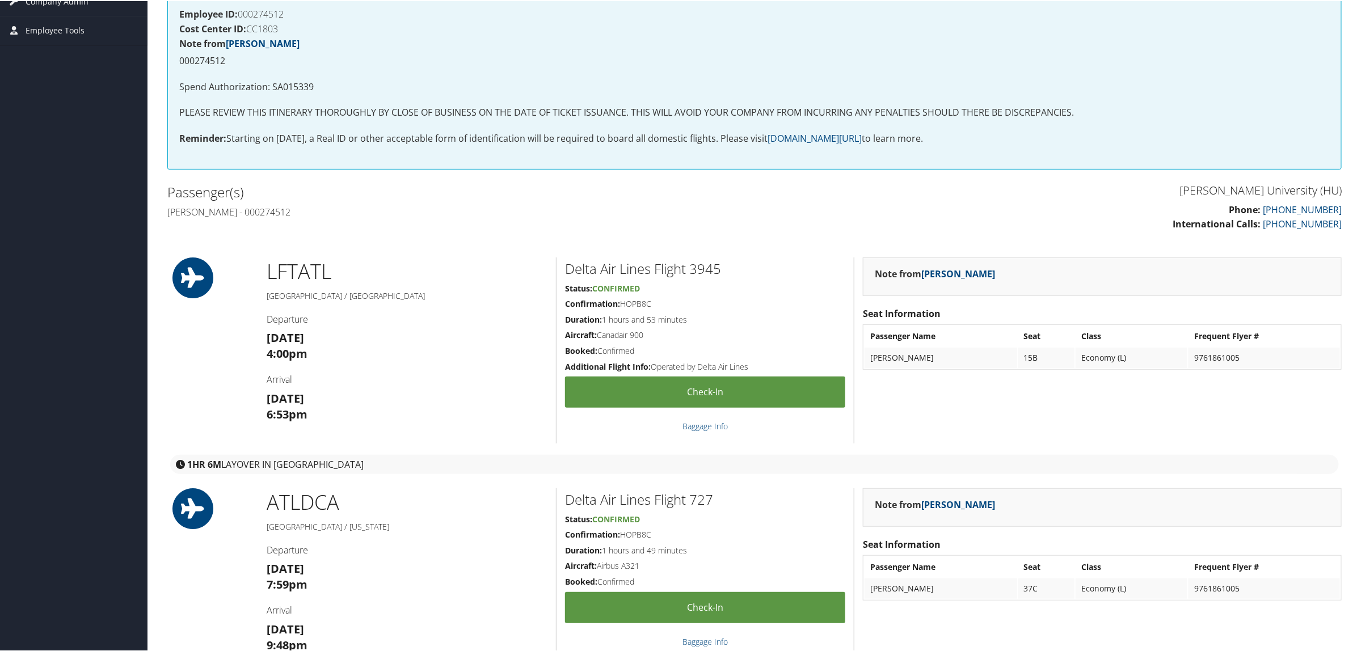
scroll to position [213, 0]
